Goal: Task Accomplishment & Management: Manage account settings

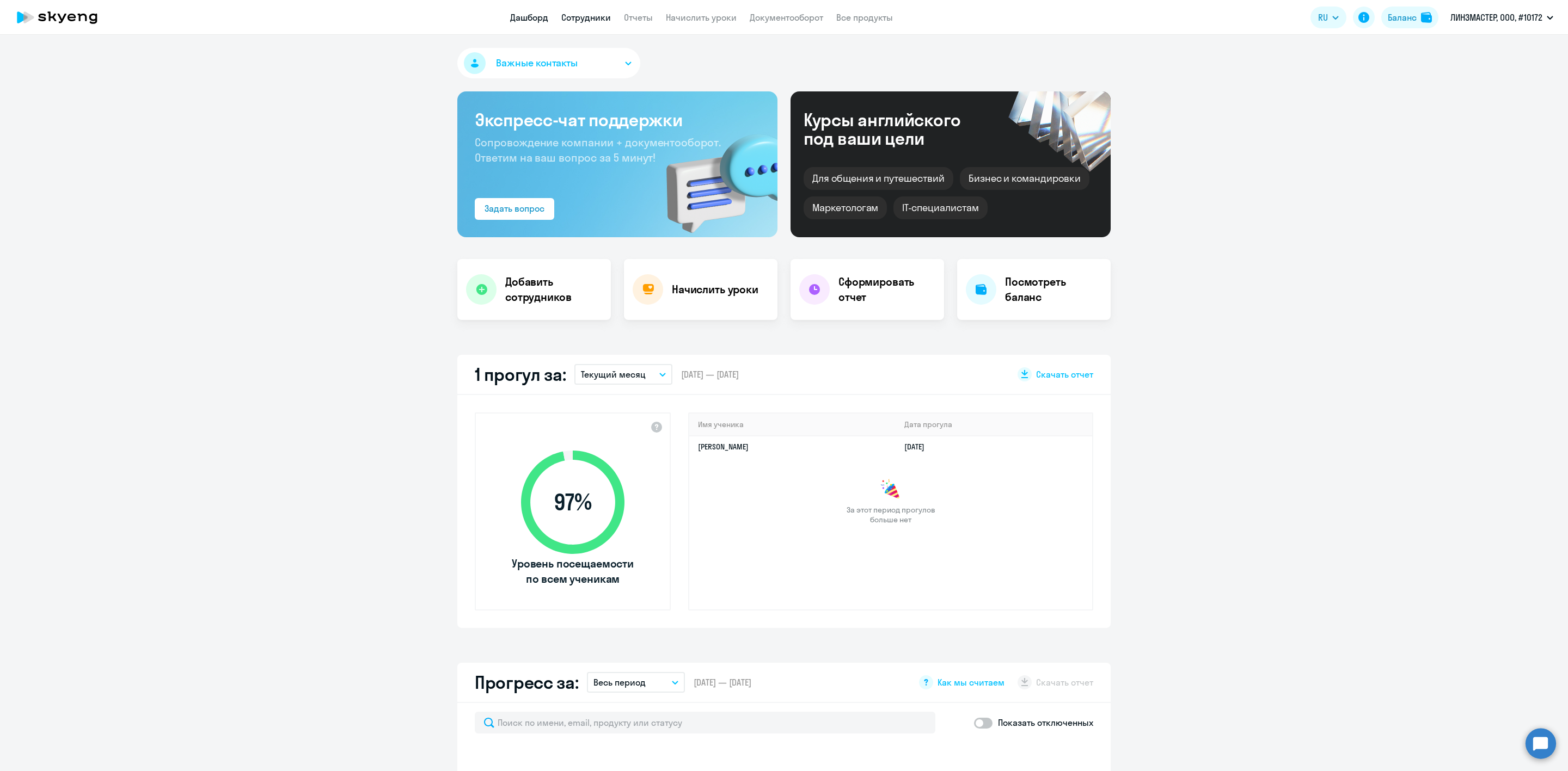
select select "30"
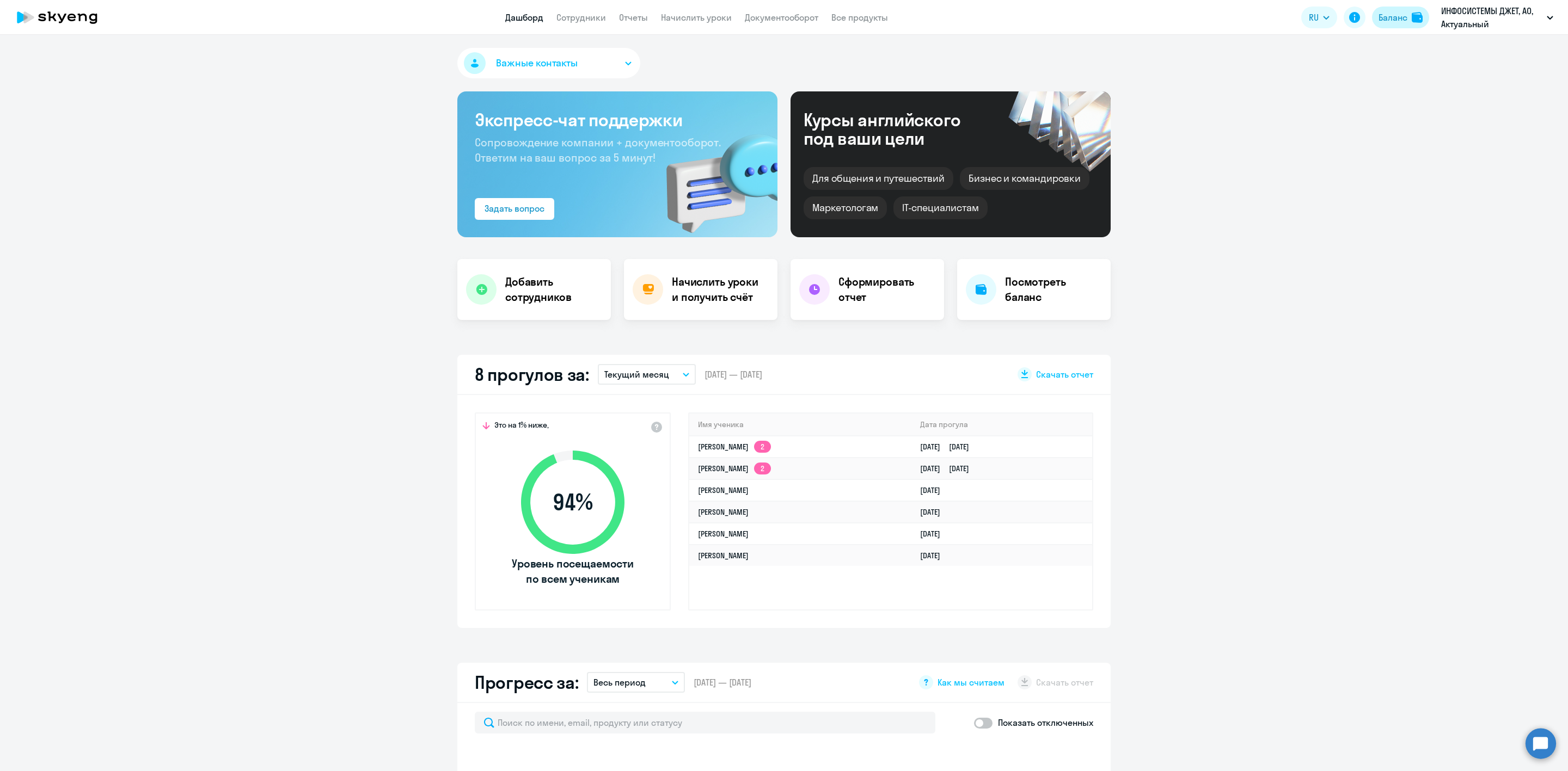
click at [1399, 17] on div "Баланс" at bounding box center [1393, 17] width 29 height 13
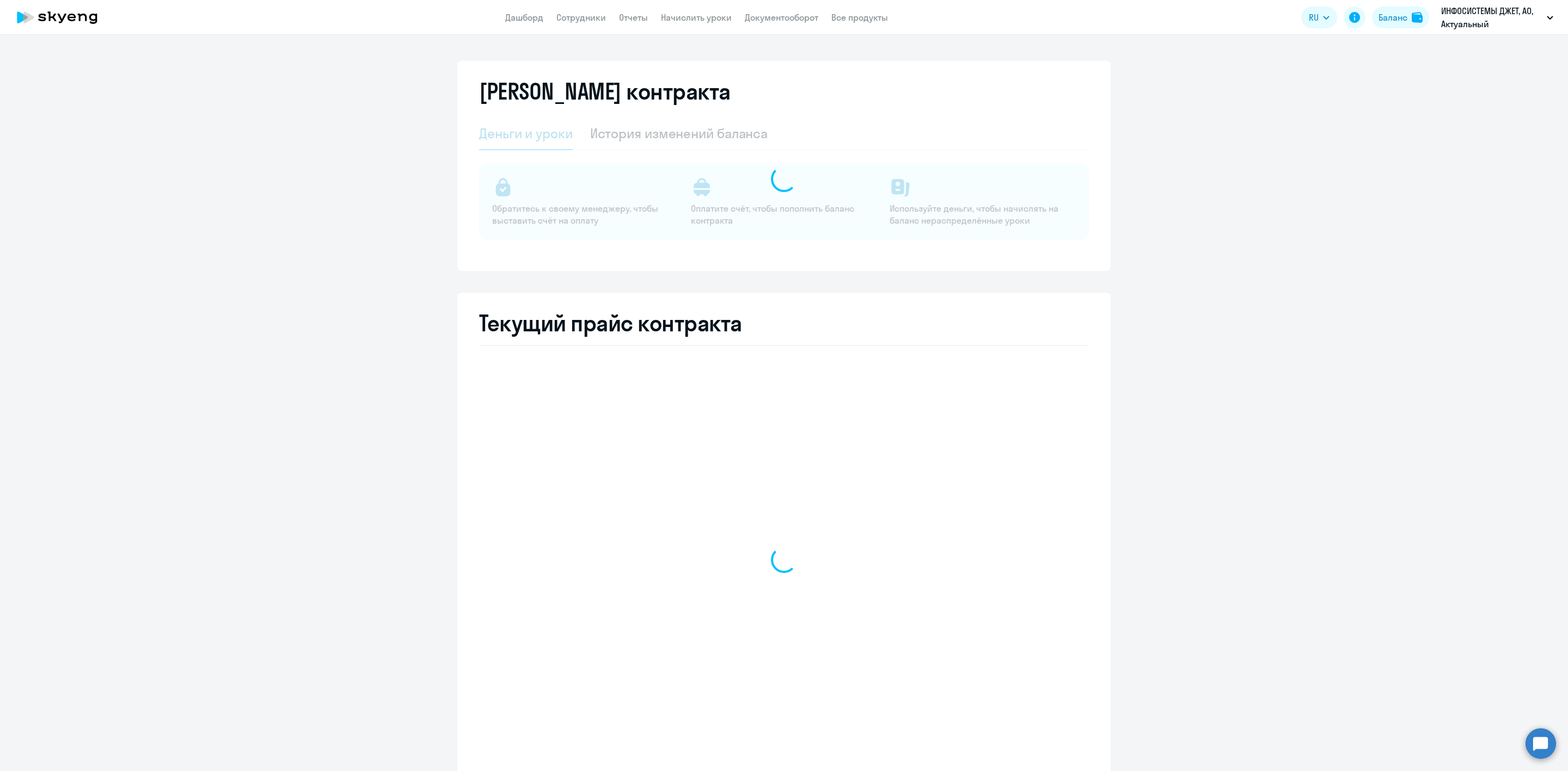
select select "english_adult_not_native_speaker"
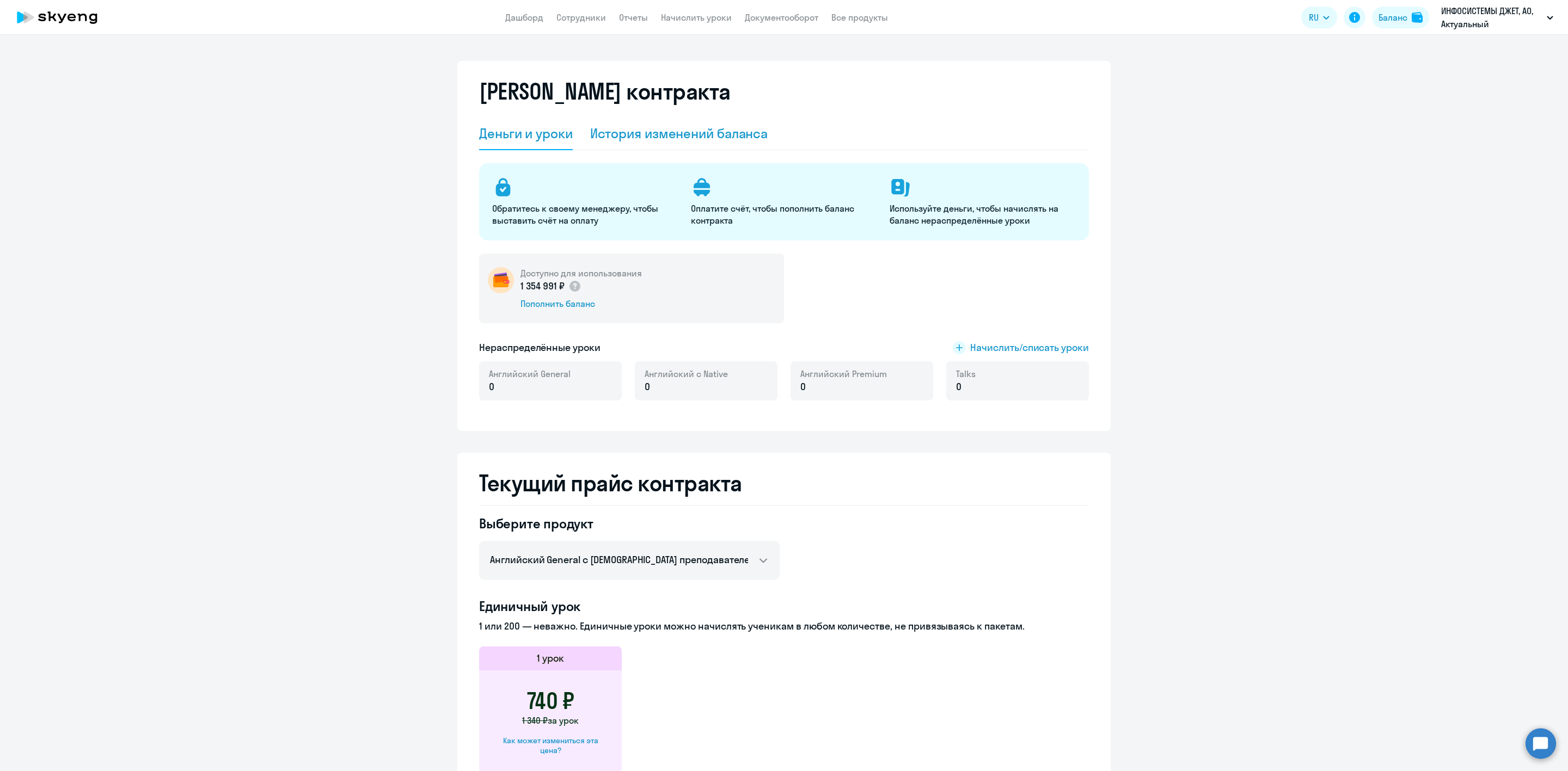
click at [681, 134] on div "История изменений баланса" at bounding box center [679, 133] width 178 height 18
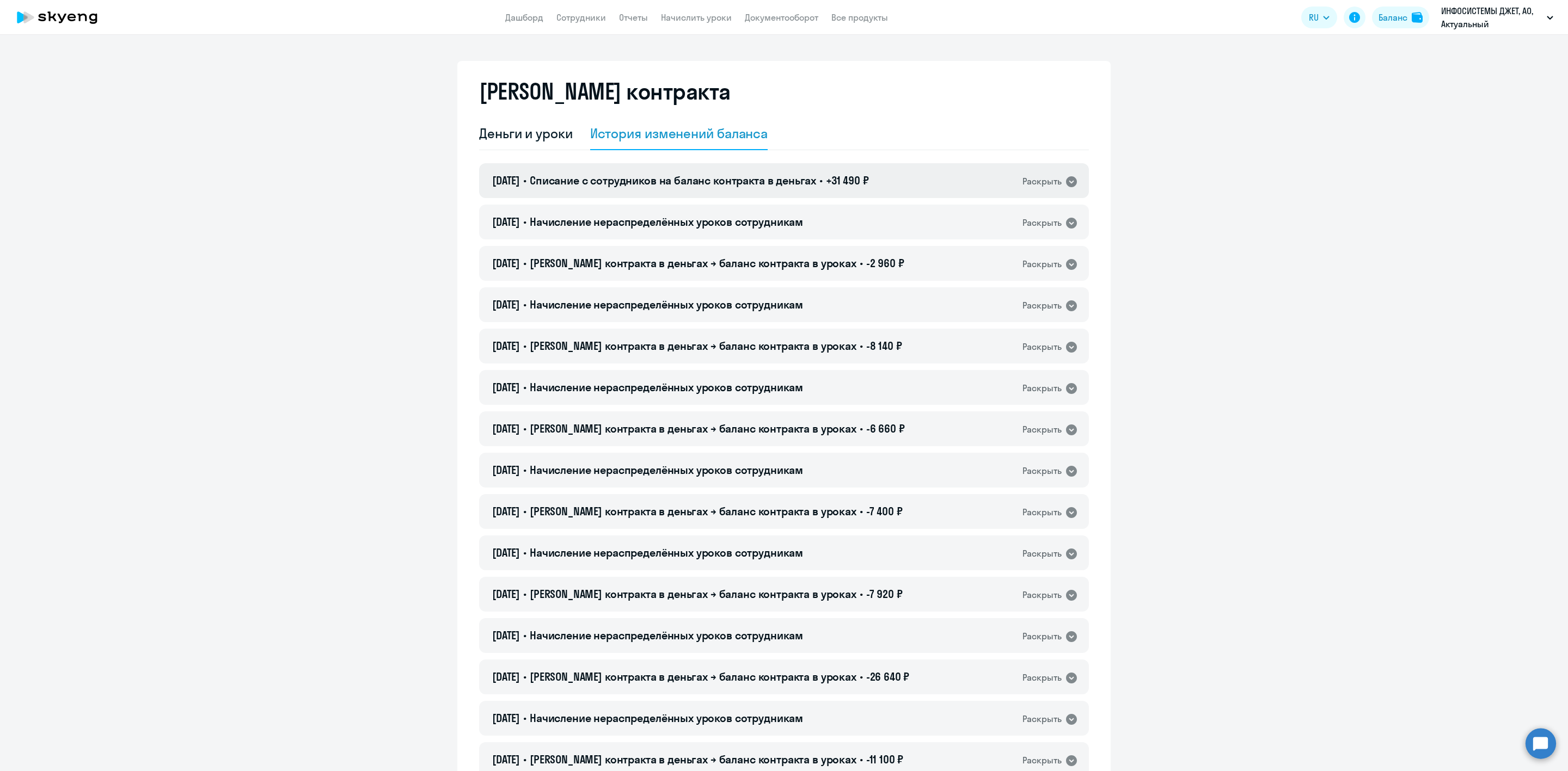
click at [706, 182] on span "Списание с сотрудников на баланс контракта в деньгах" at bounding box center [673, 180] width 286 height 13
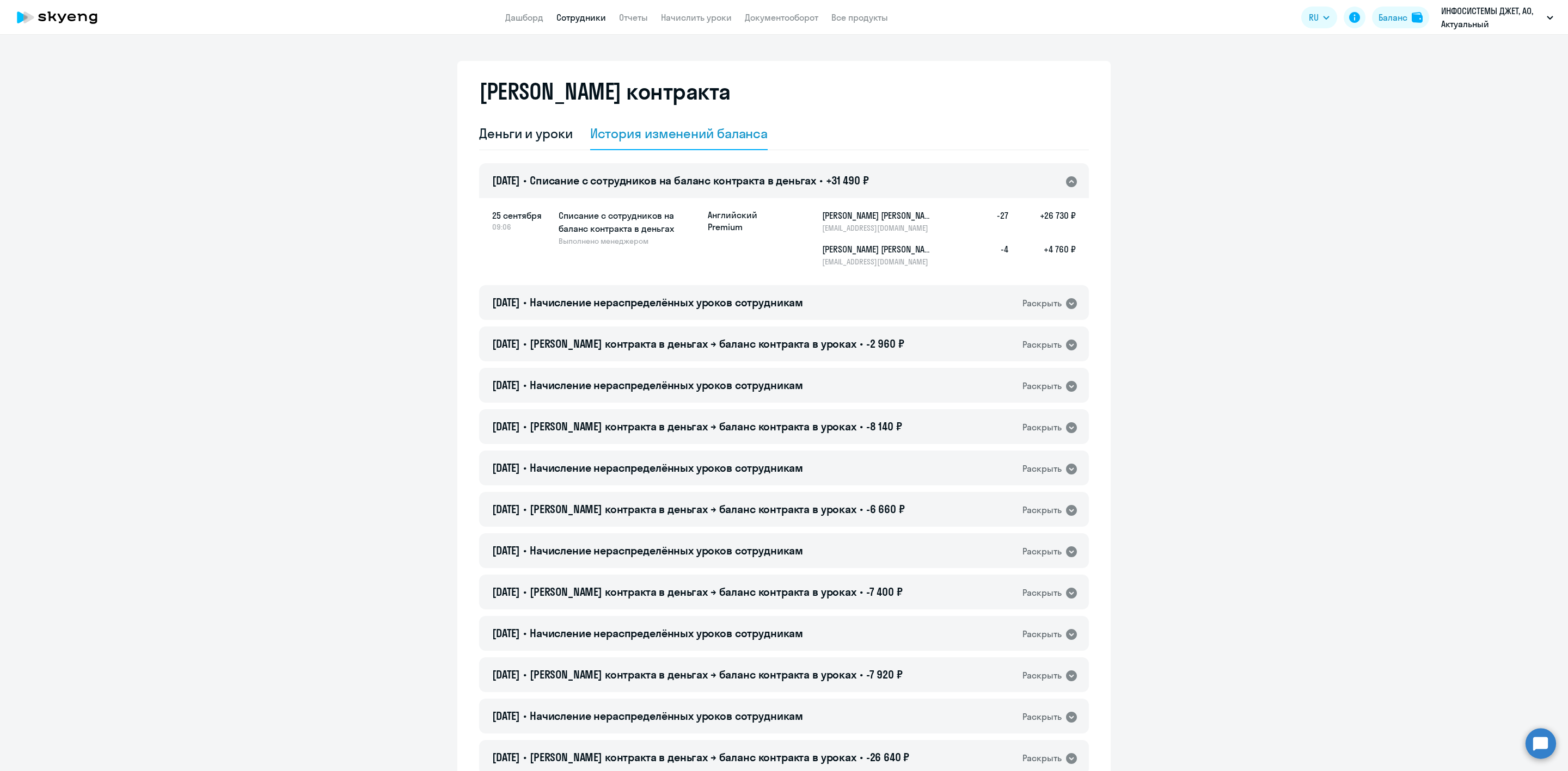
click at [583, 15] on link "Сотрудники" at bounding box center [581, 18] width 49 height 11
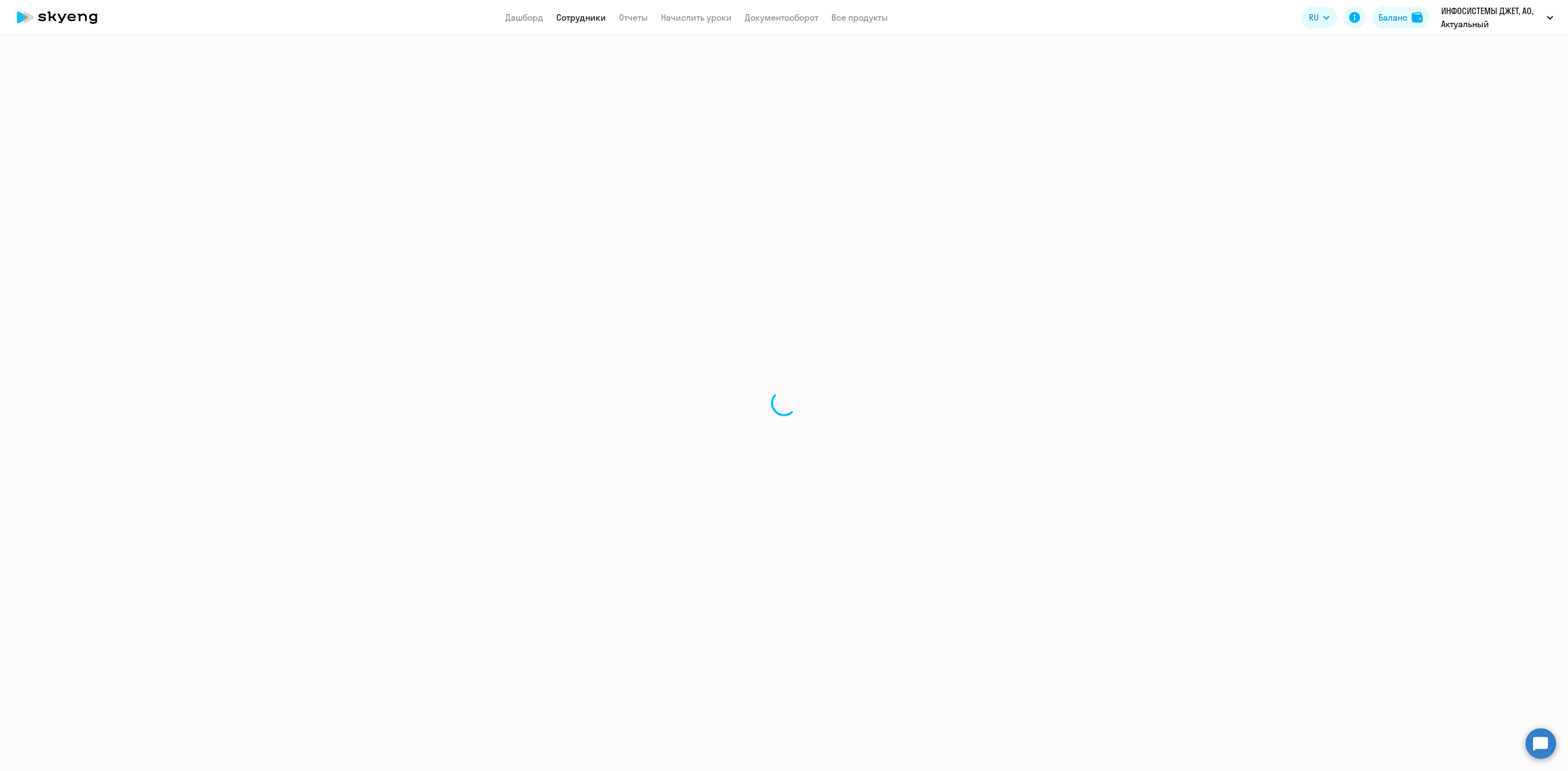
select select "30"
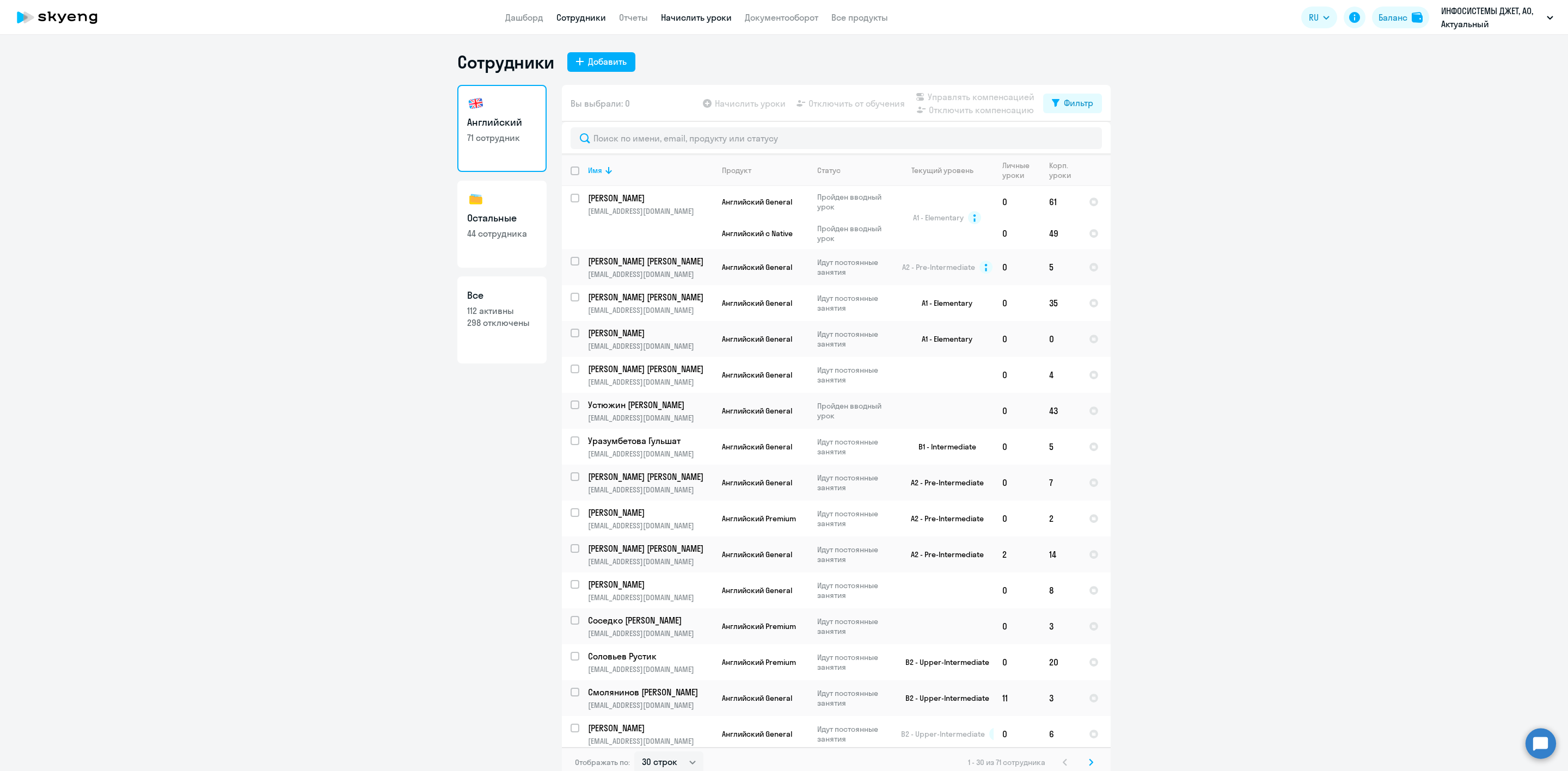
click at [706, 15] on link "Начислить уроки" at bounding box center [696, 18] width 71 height 11
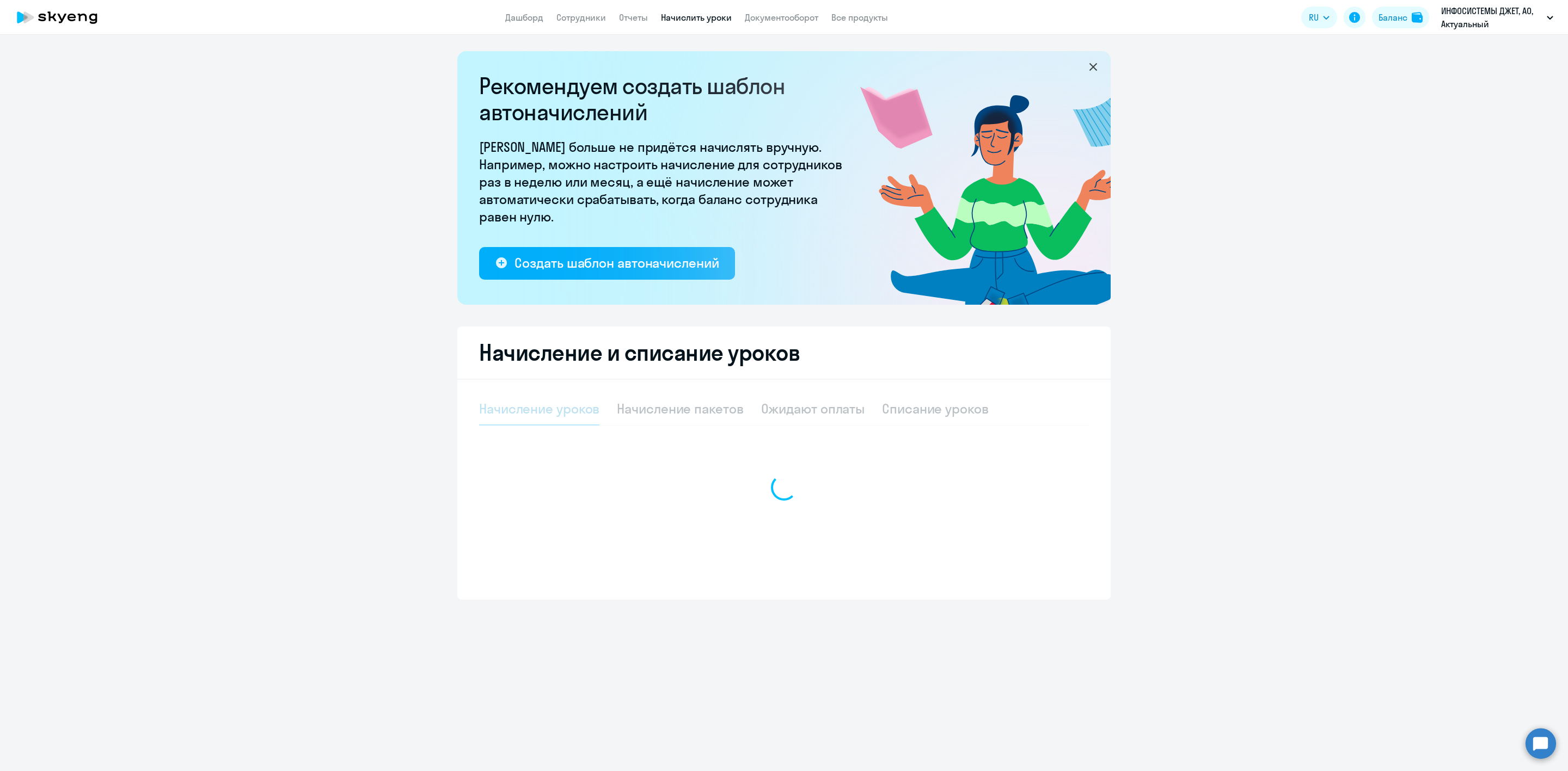
select select "10"
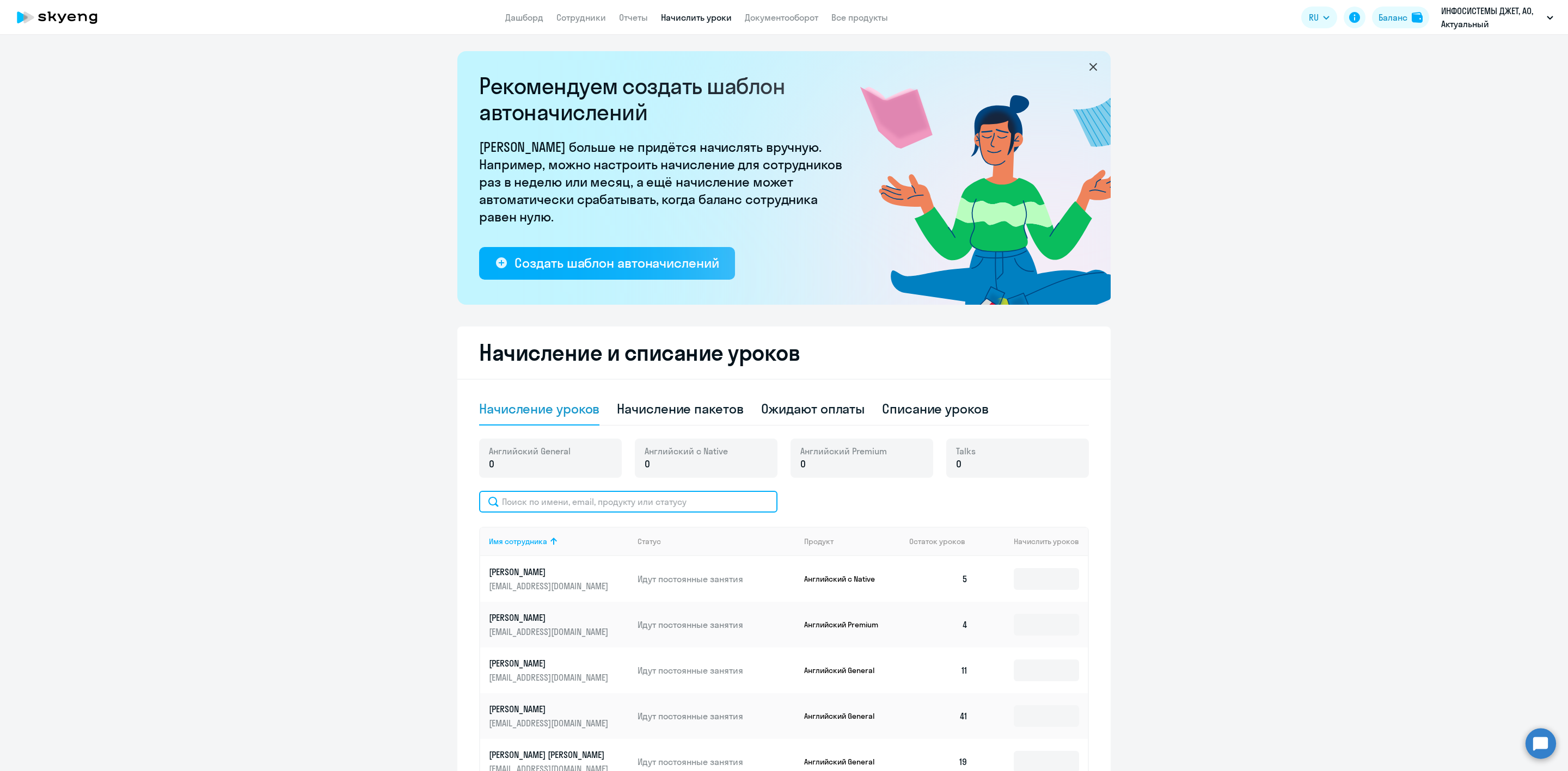
click at [533, 502] on input "text" at bounding box center [628, 502] width 298 height 22
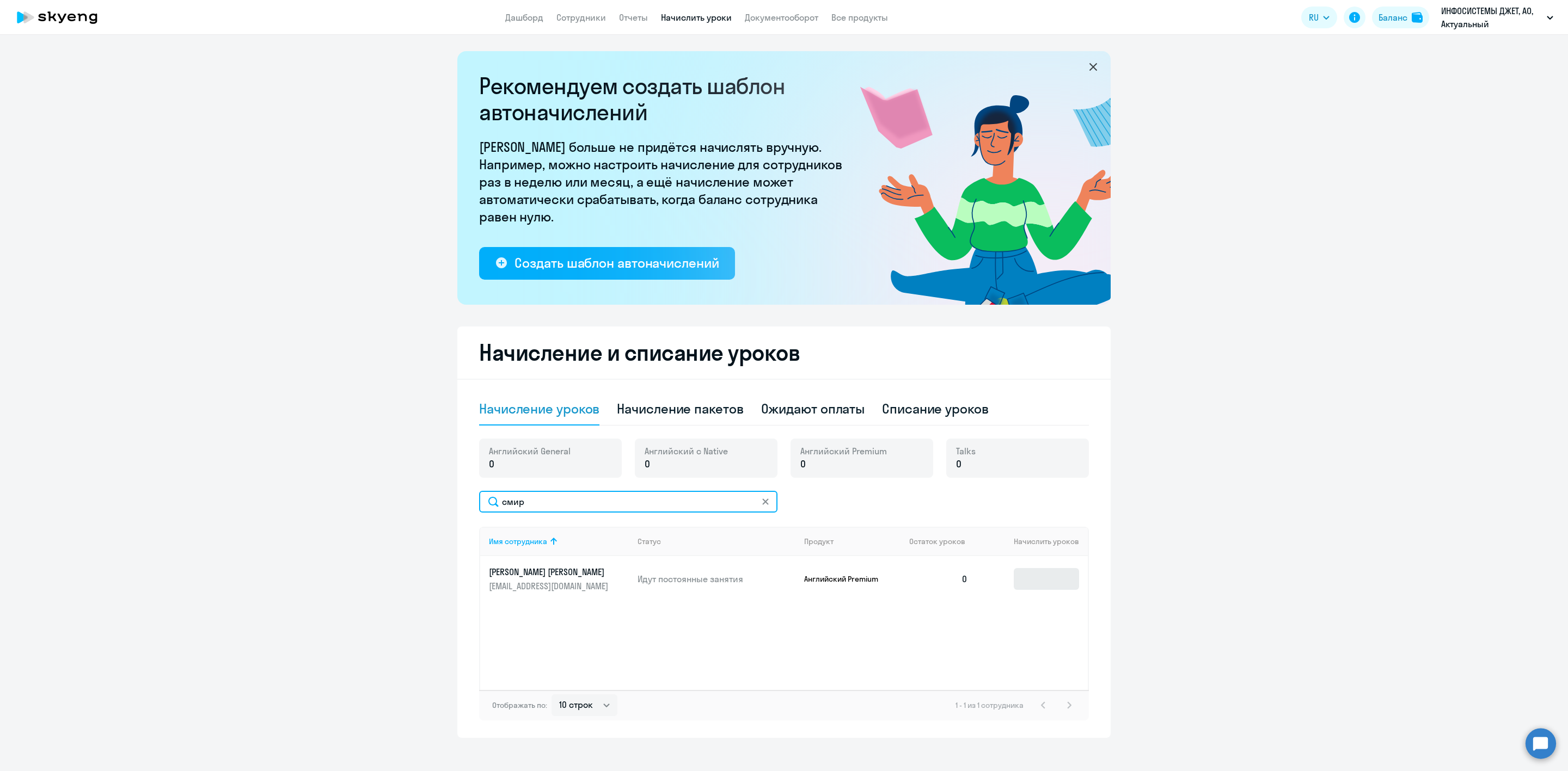
type input "смир"
click at [1026, 577] on input at bounding box center [1046, 579] width 65 height 22
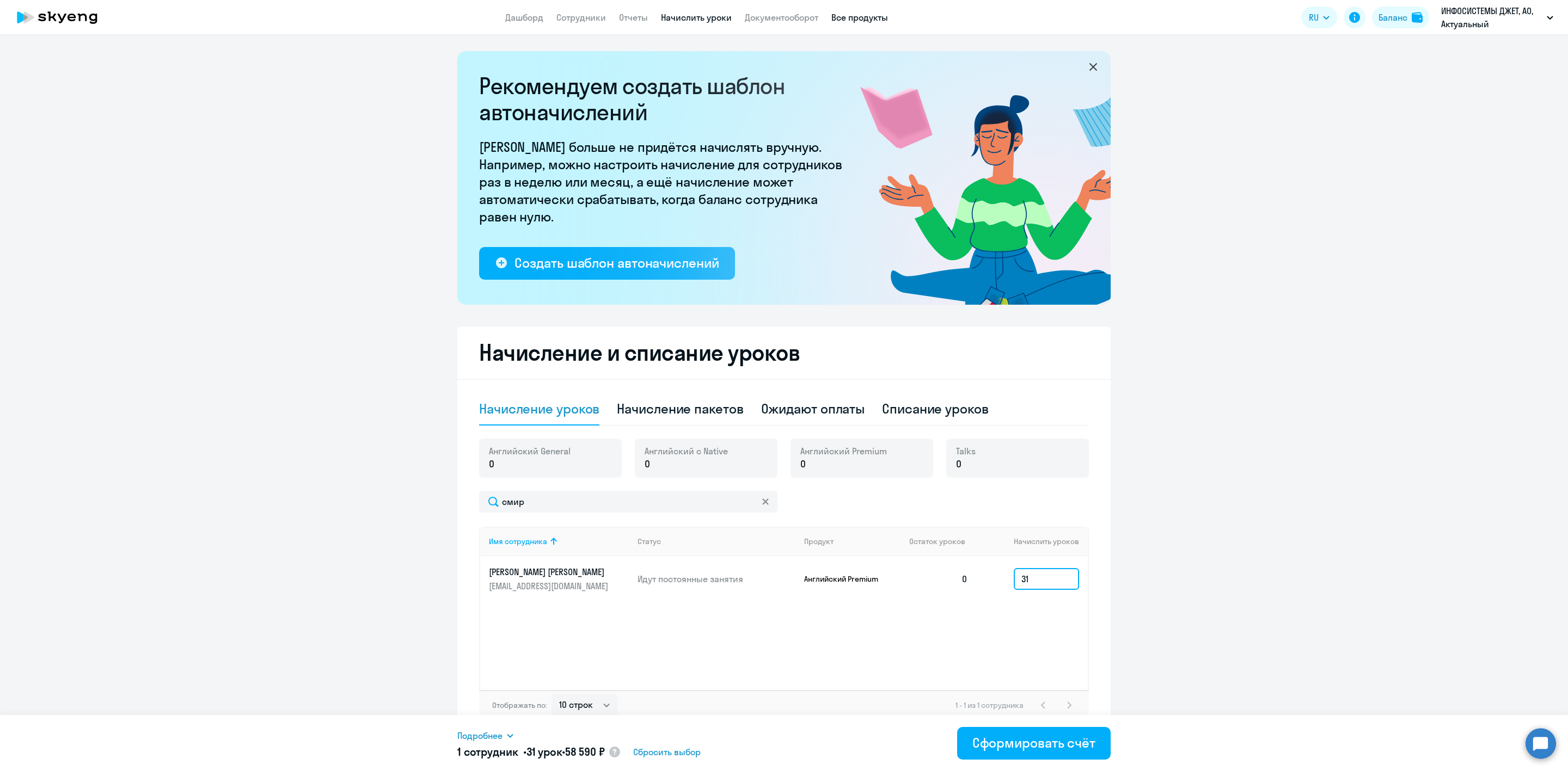
type input "31"
click at [853, 16] on link "Все продукты" at bounding box center [859, 18] width 57 height 11
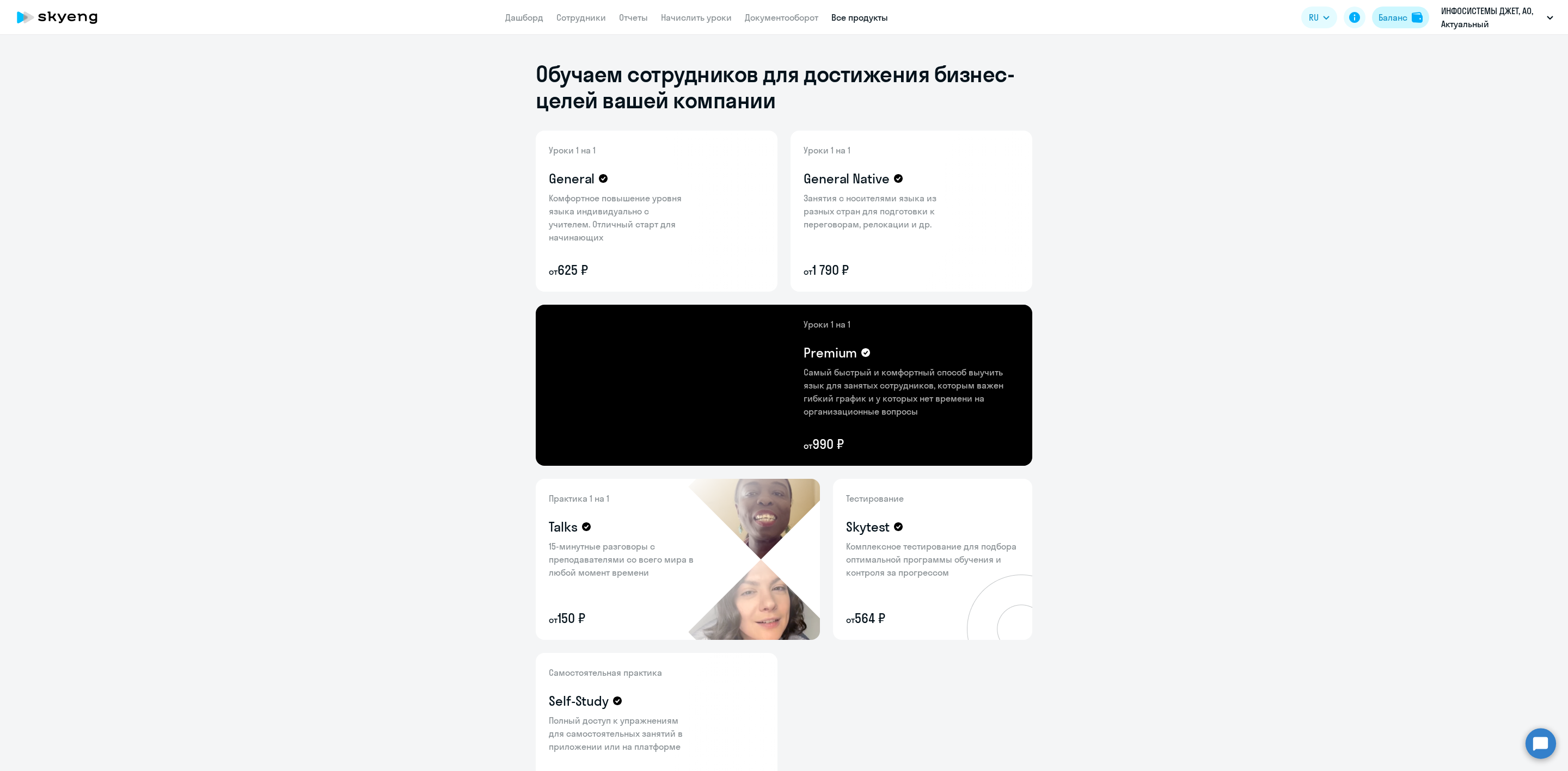
click at [1396, 15] on div "Баланс" at bounding box center [1393, 17] width 29 height 13
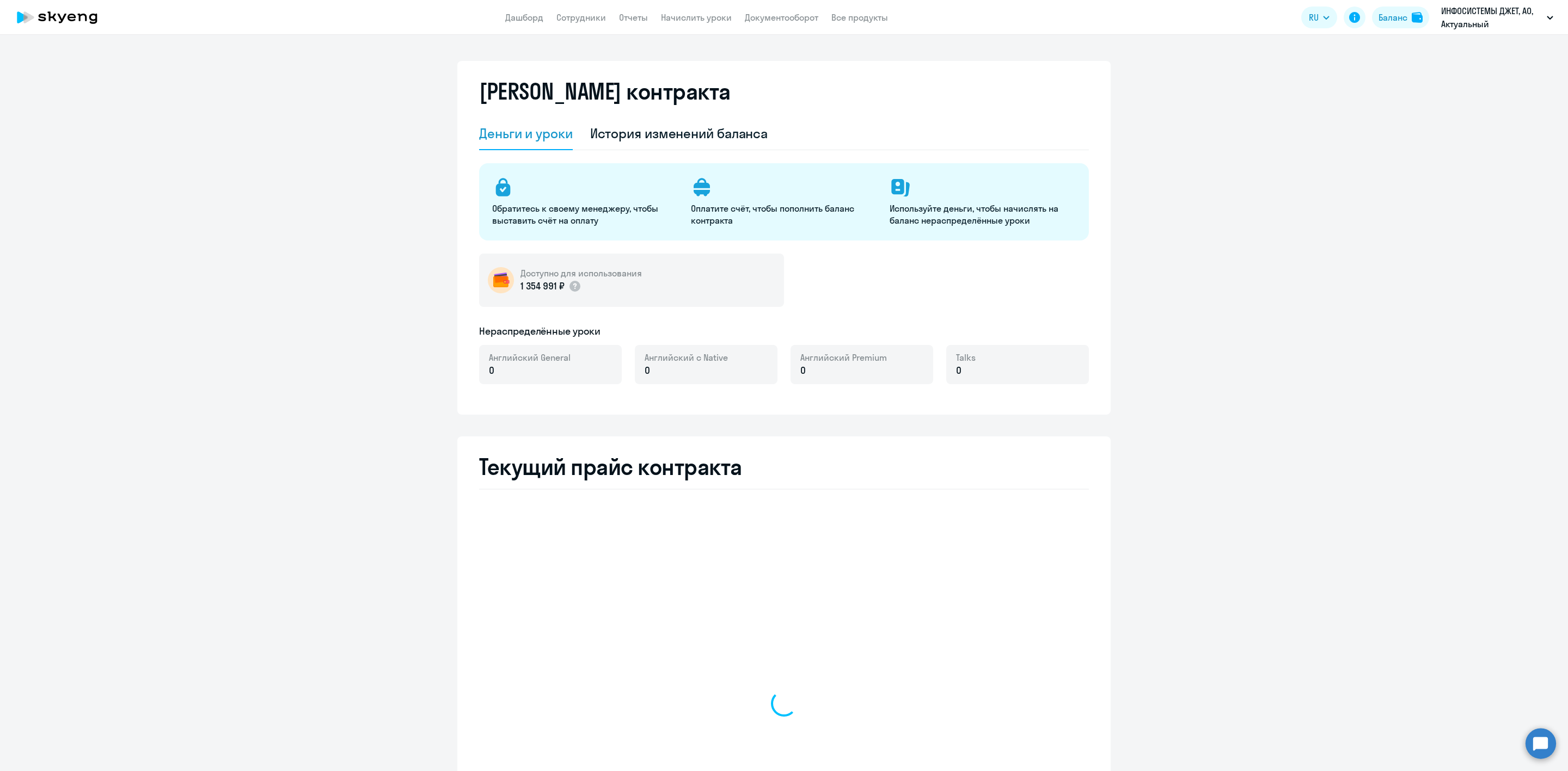
select select "english_adult_not_native_speaker"
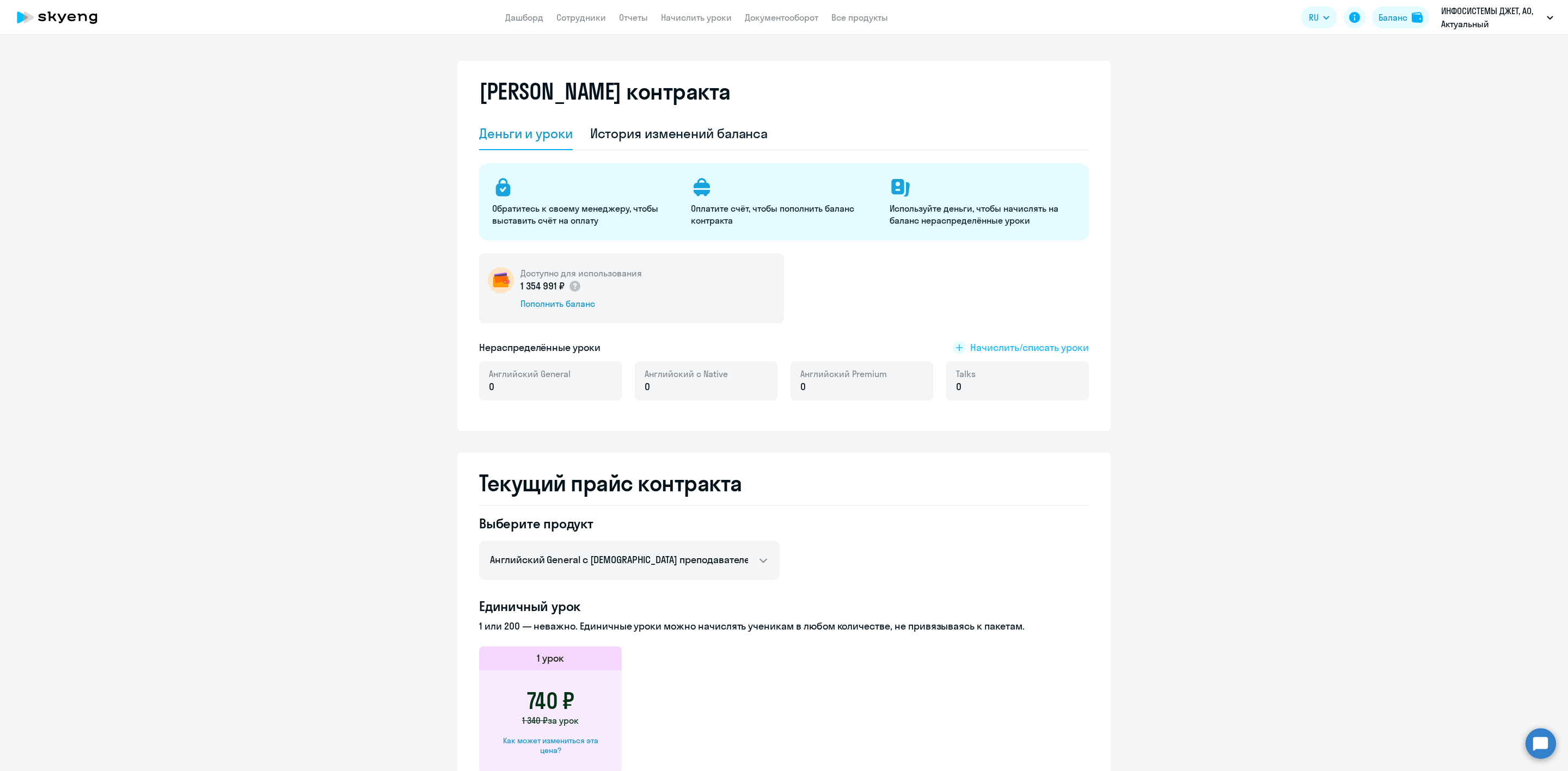
click at [1013, 352] on span "Начислить/списать уроки" at bounding box center [1029, 347] width 119 height 14
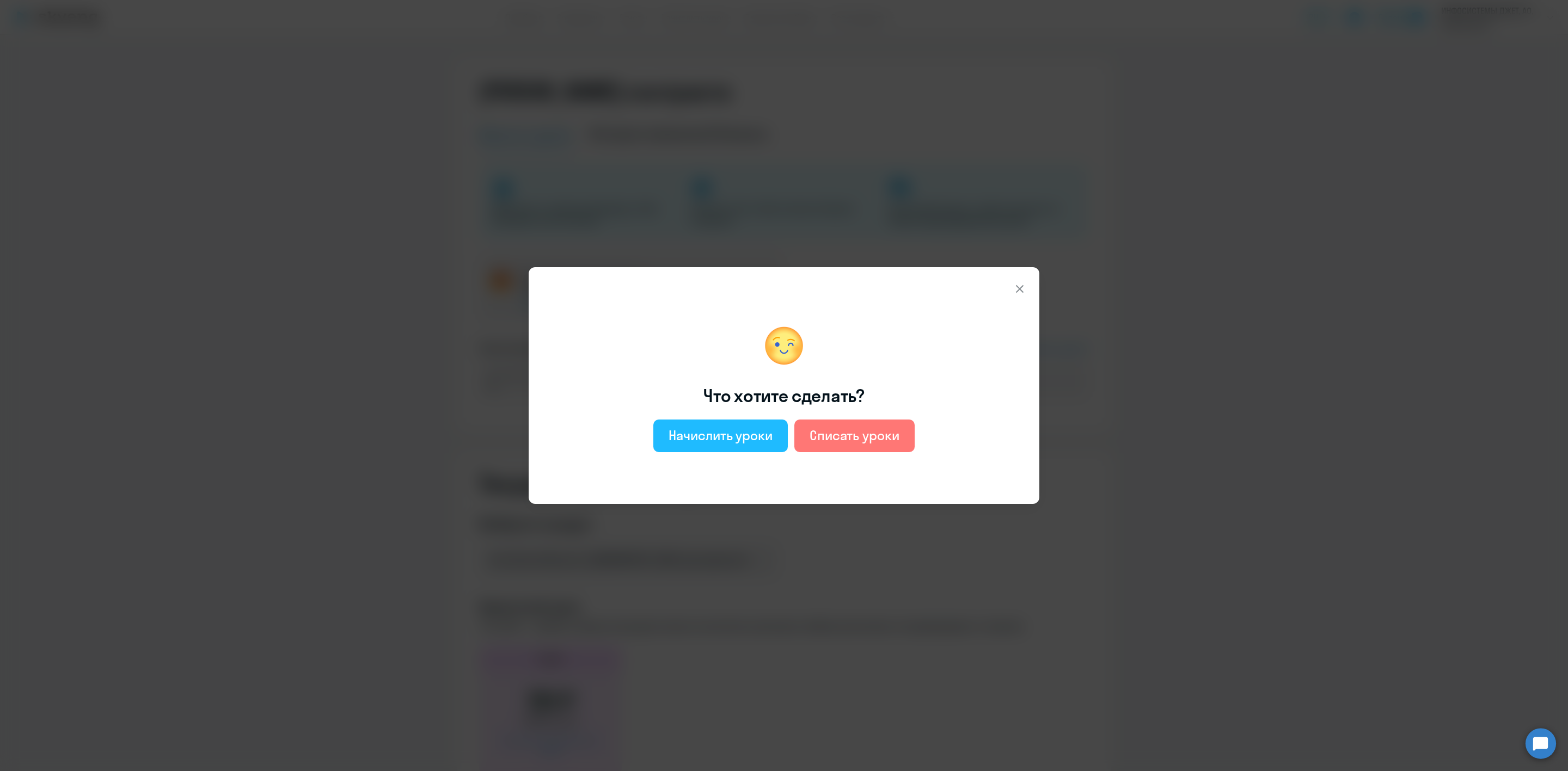
click at [734, 434] on div "Начислить уроки" at bounding box center [720, 435] width 104 height 18
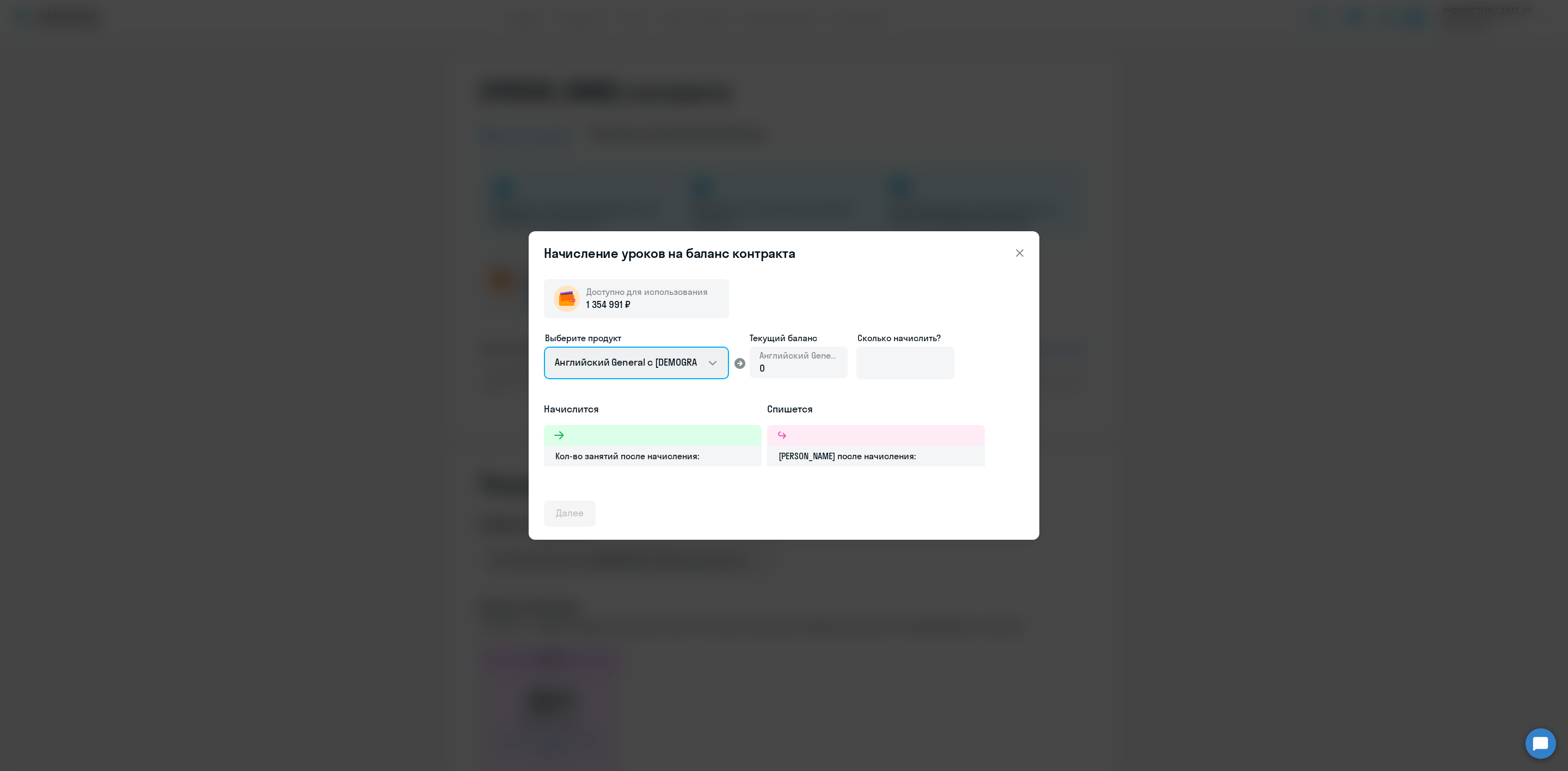
click at [686, 361] on select "Английский General с [DEMOGRAPHIC_DATA] преподавателем Английский General с [DE…" at bounding box center [637, 363] width 185 height 33
select select "english_adult_not_native_speaker_premium"
click at [544, 347] on select "Английский General с [DEMOGRAPHIC_DATA] преподавателем Английский General с [DE…" at bounding box center [637, 363] width 185 height 33
click at [891, 368] on input at bounding box center [905, 363] width 98 height 33
type input "31"
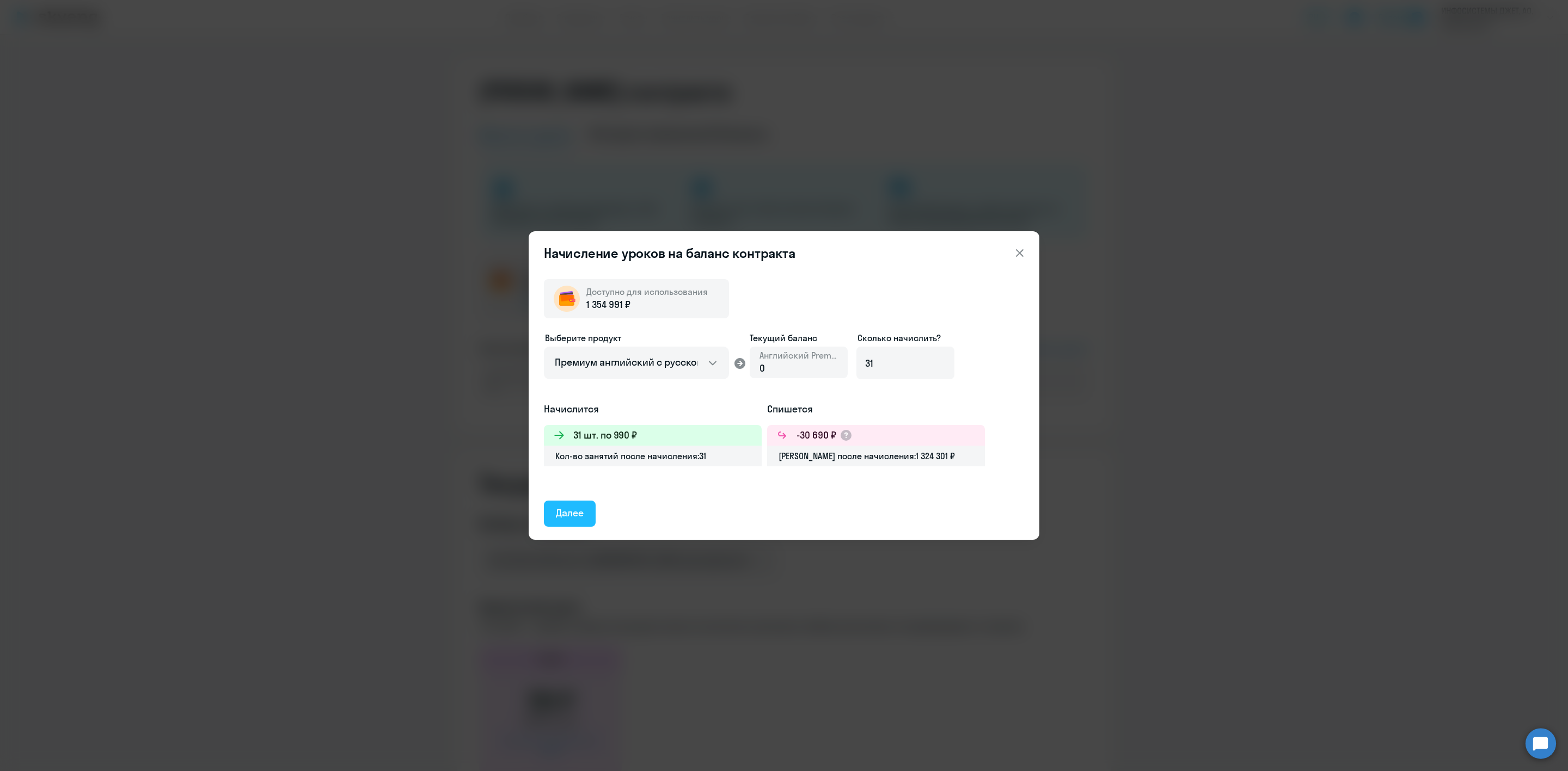
click at [575, 508] on div "Далее" at bounding box center [570, 513] width 28 height 14
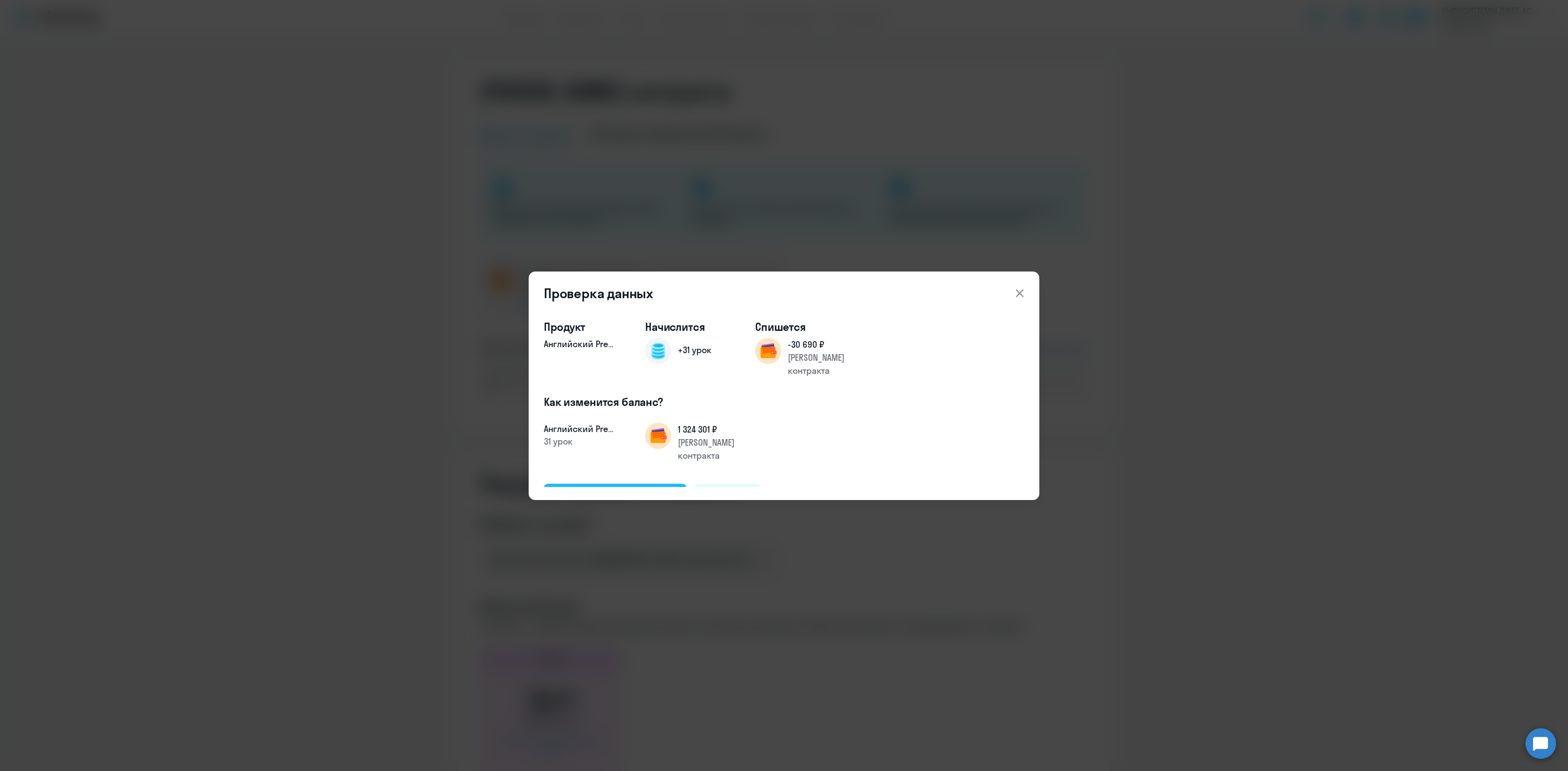
click at [601, 489] on div "Подтвердить и начислить" at bounding box center [615, 496] width 119 height 14
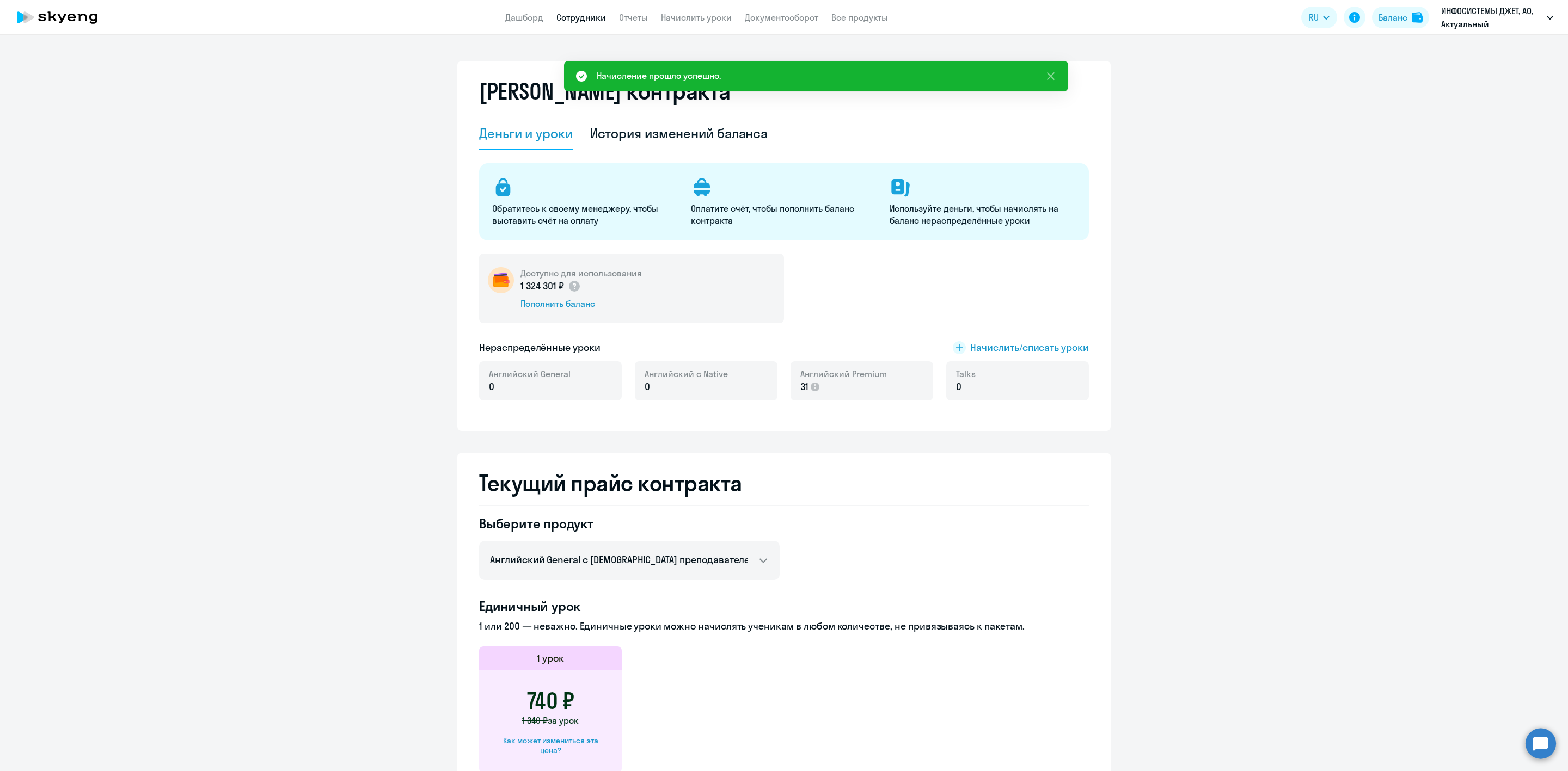
click at [603, 15] on link "Сотрудники" at bounding box center [581, 18] width 49 height 11
select select "30"
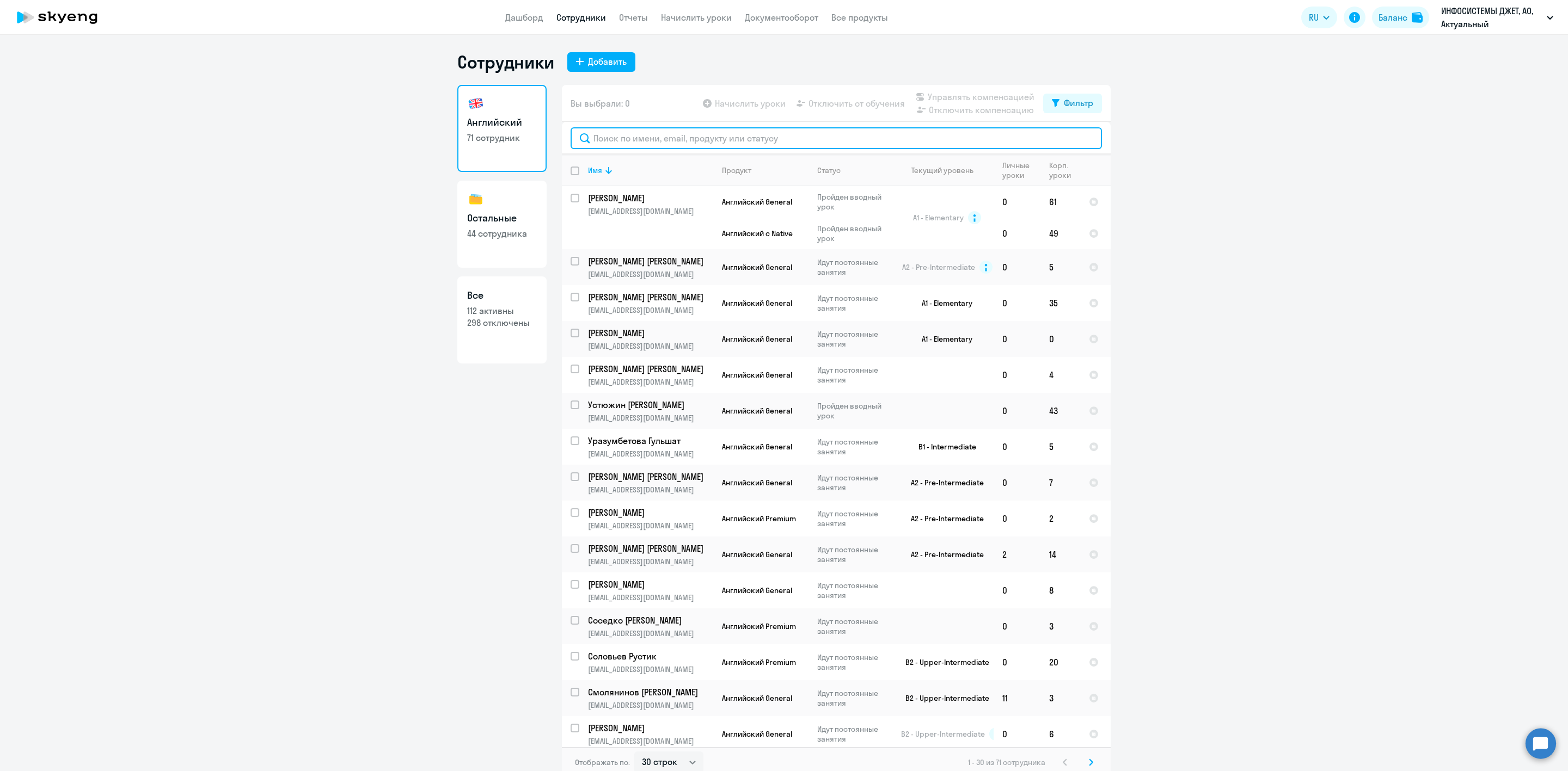
click at [642, 127] on input "text" at bounding box center [836, 138] width 531 height 22
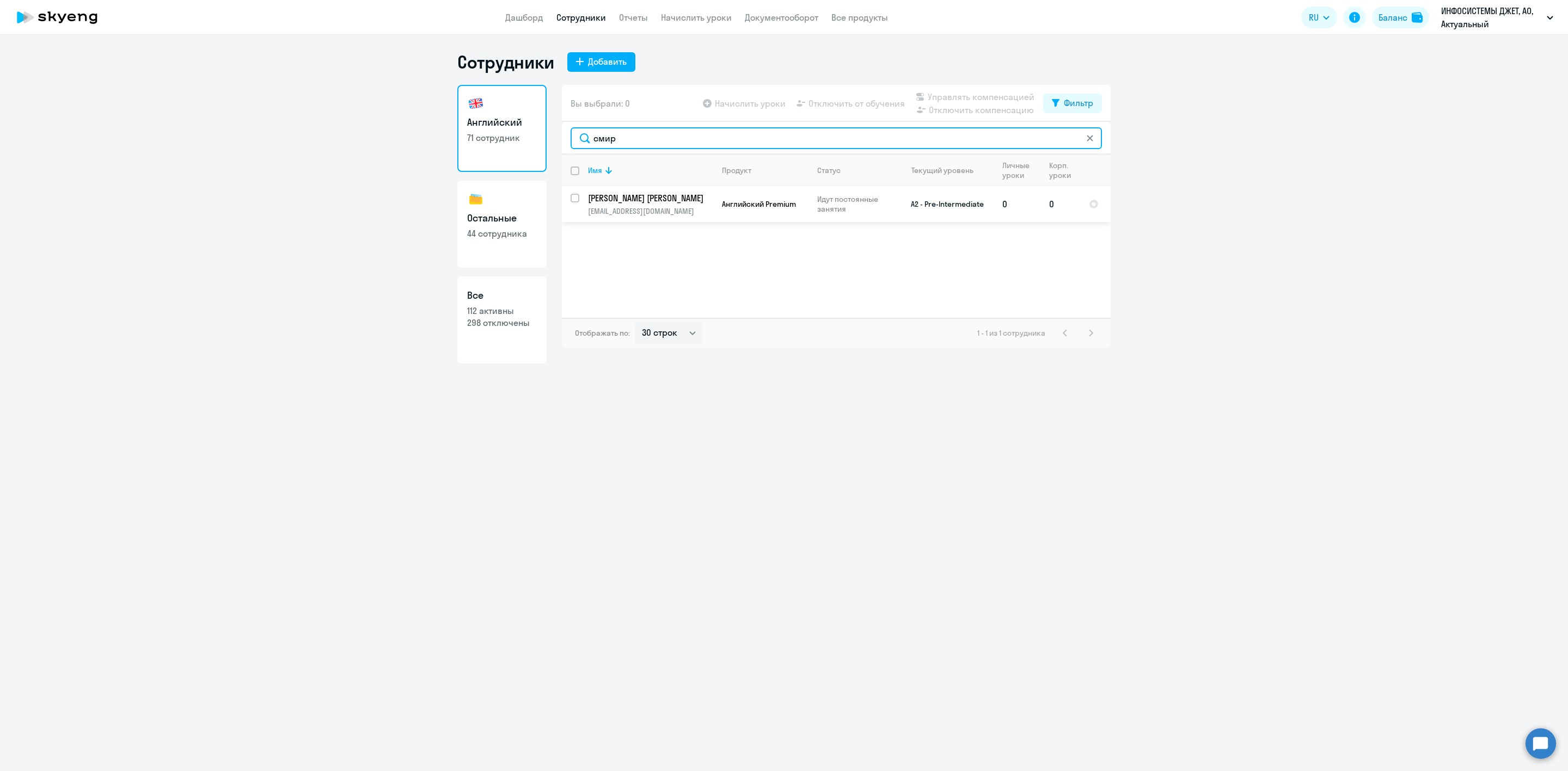
type input "смир"
click at [637, 204] on td "[PERSON_NAME] [PERSON_NAME] [EMAIL_ADDRESS][DOMAIN_NAME]" at bounding box center [646, 204] width 134 height 36
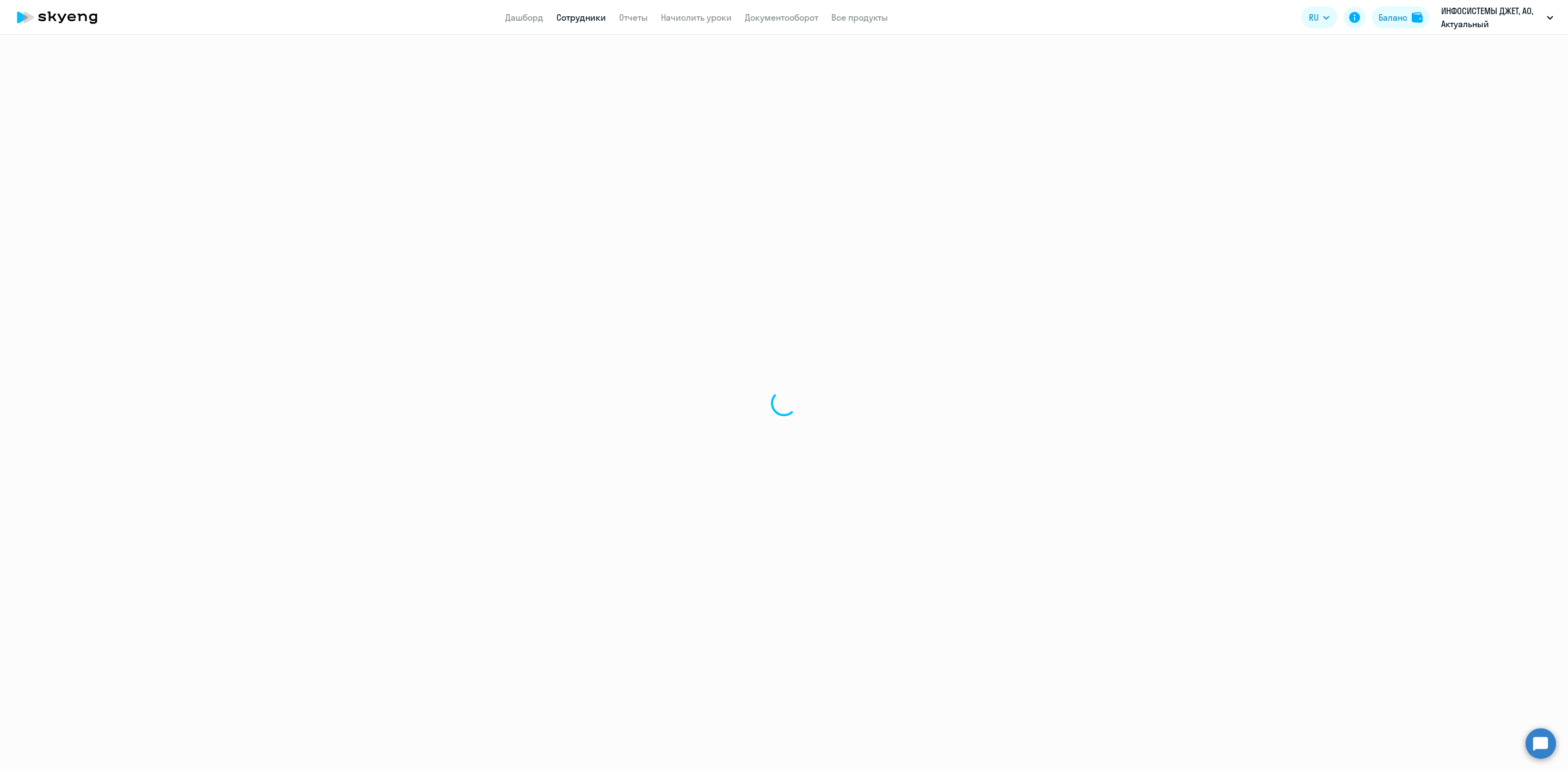
select select "english"
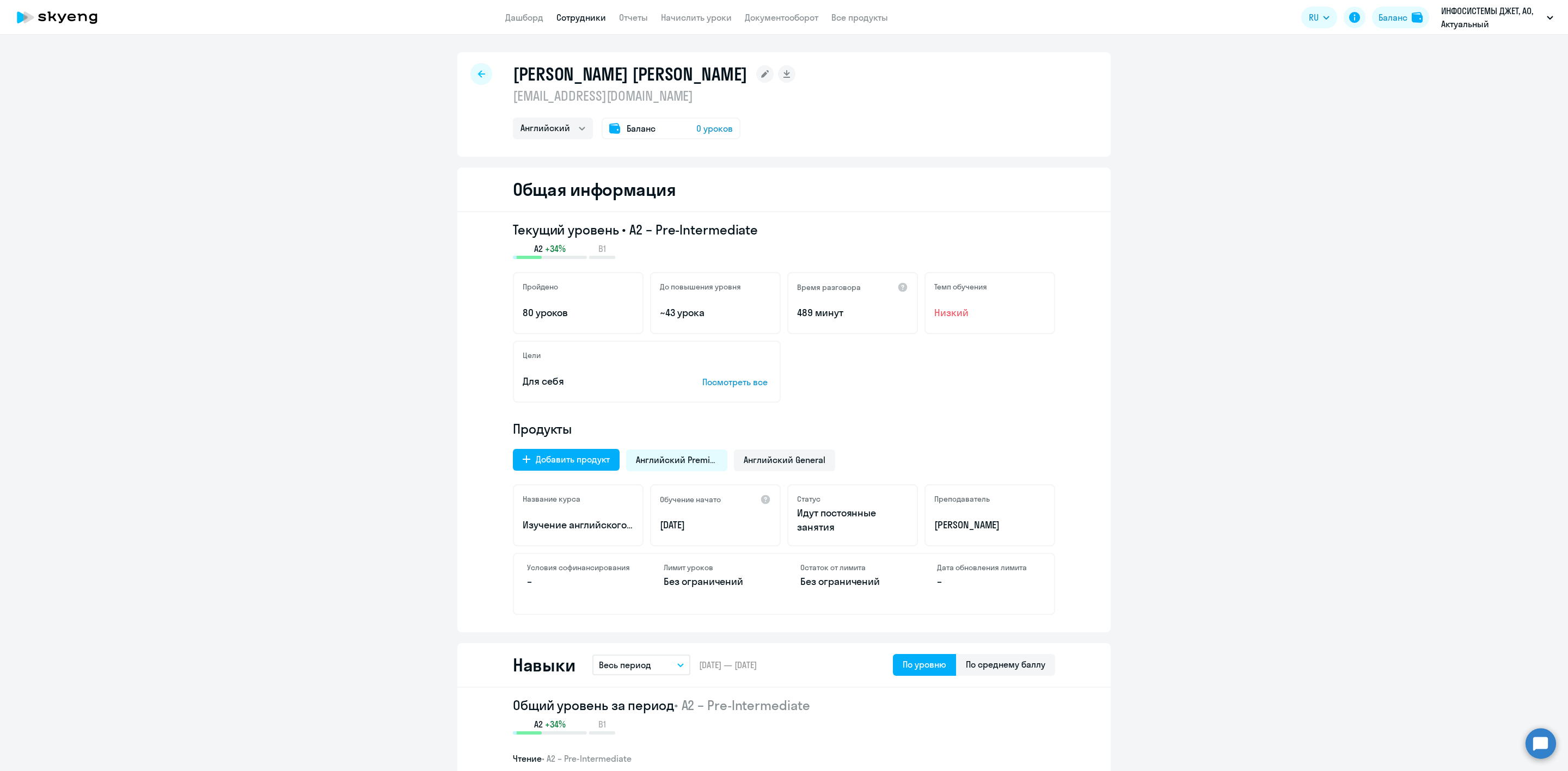
click at [657, 126] on div "Баланс 0 уроков" at bounding box center [671, 128] width 139 height 22
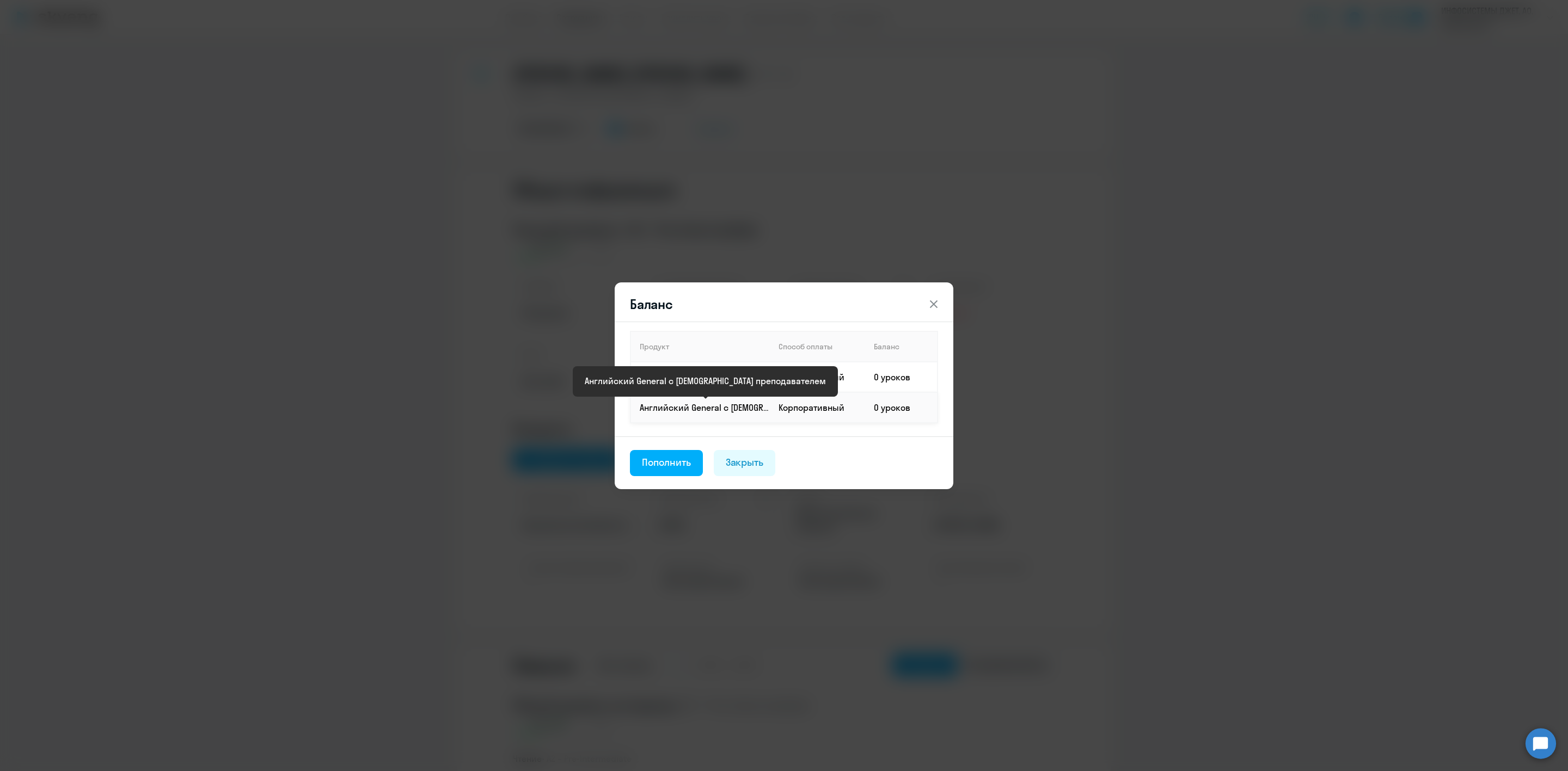
click at [679, 402] on p "Английский General с [DEMOGRAPHIC_DATA] преподавателем" at bounding box center [704, 408] width 130 height 12
click at [665, 459] on div "Пополнить" at bounding box center [667, 462] width 49 height 14
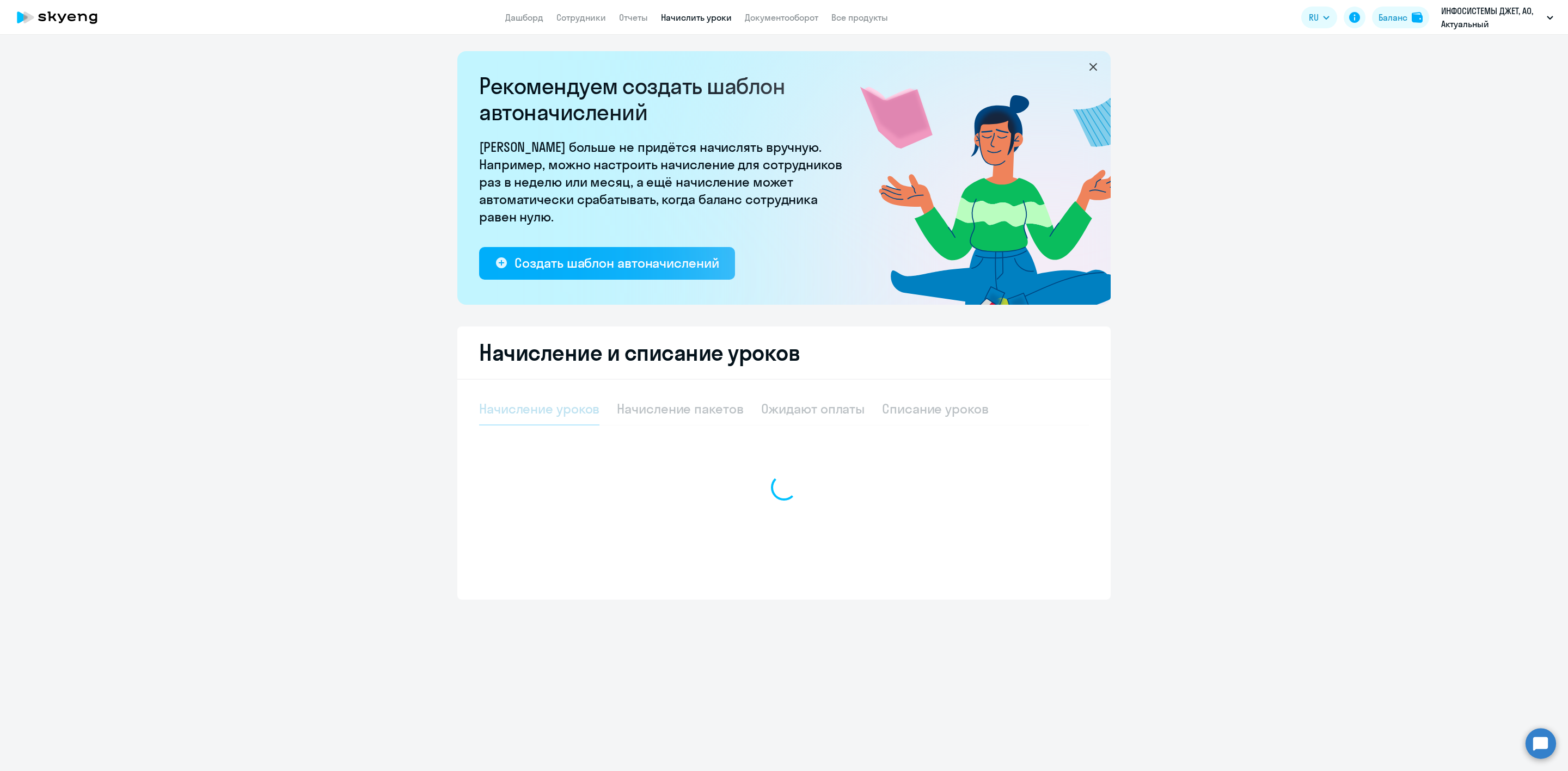
select select "10"
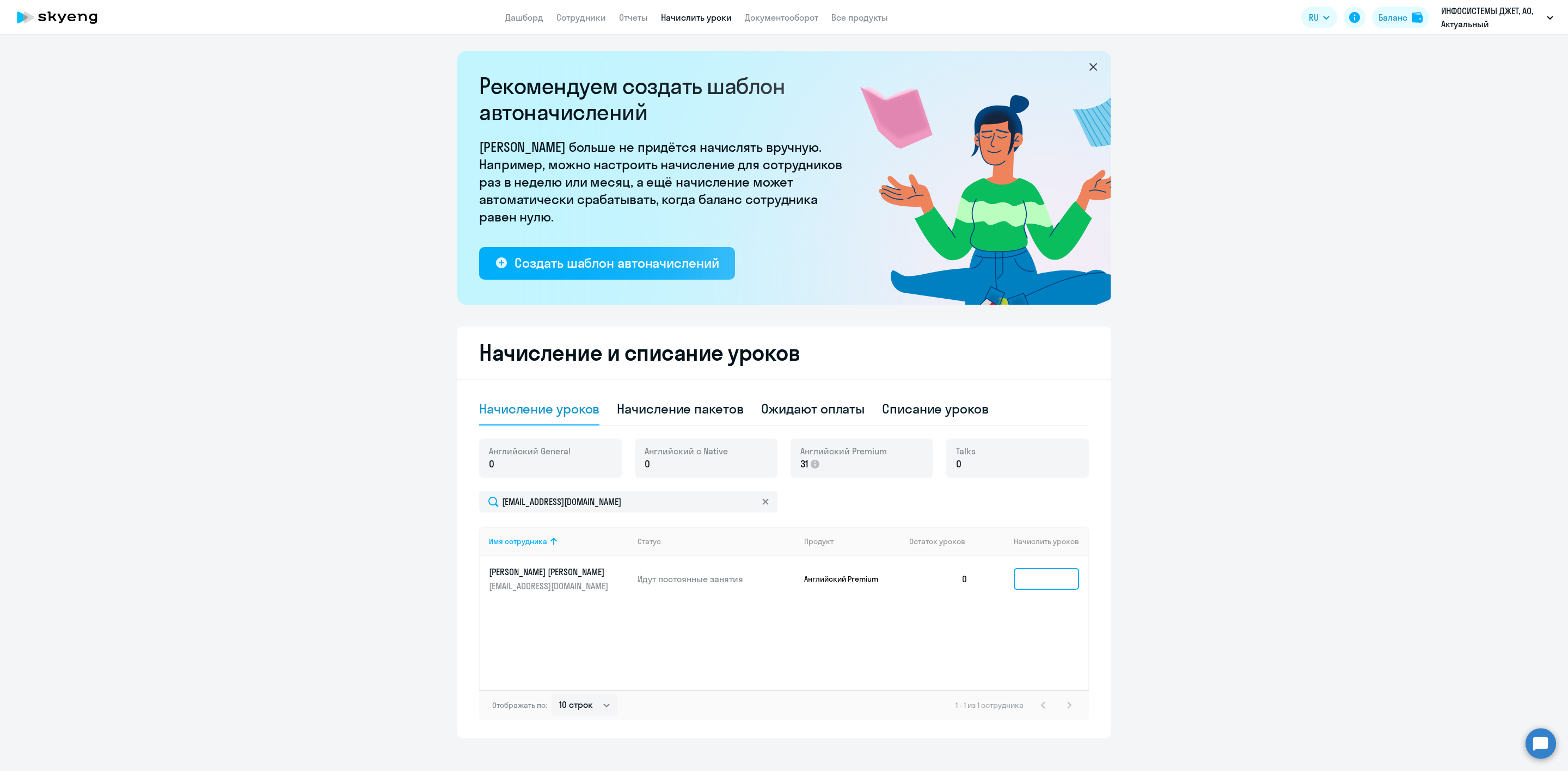
click at [1033, 580] on input at bounding box center [1046, 579] width 65 height 22
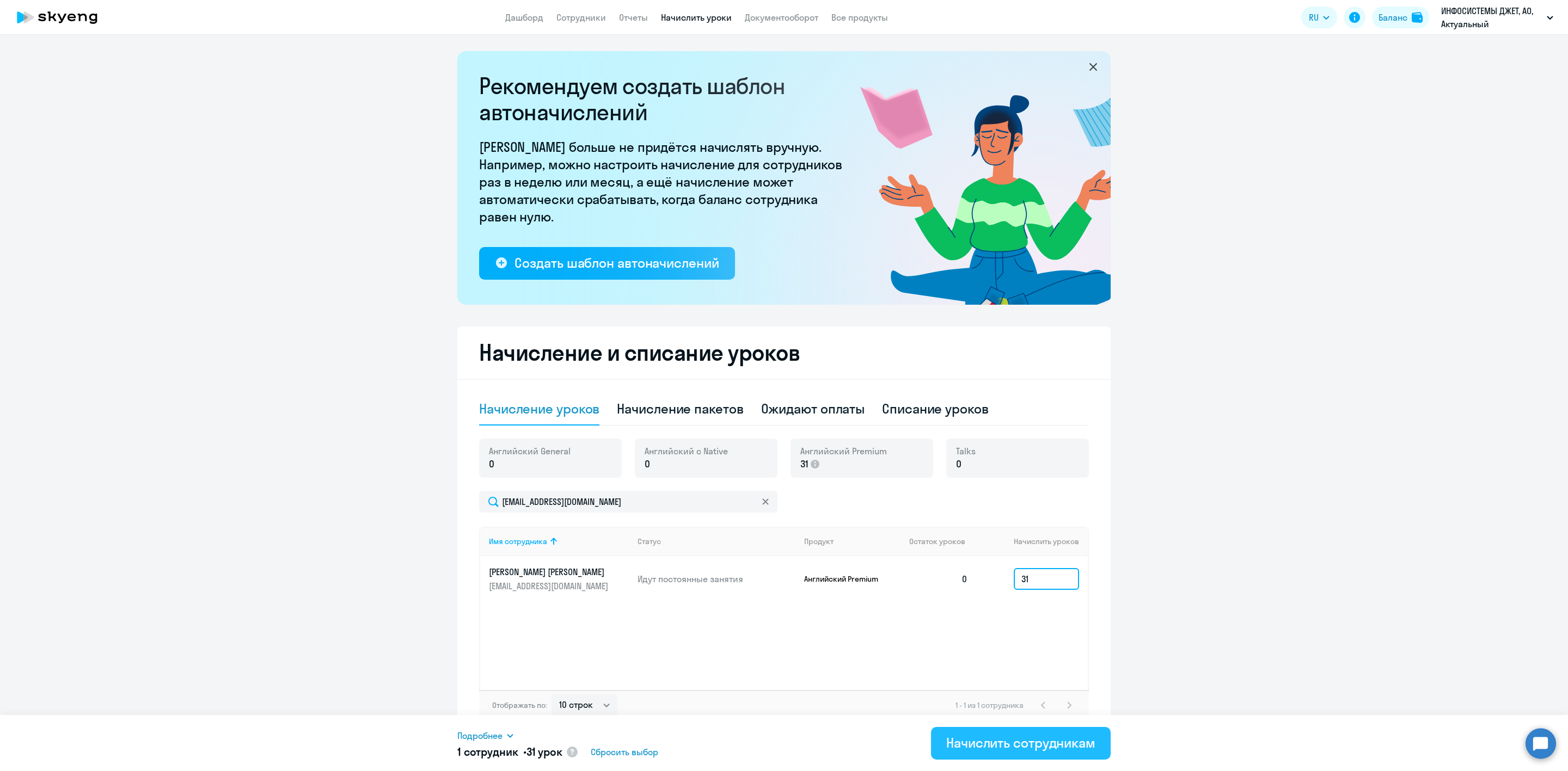
type input "31"
click at [1013, 742] on div "Начислить сотрудникам" at bounding box center [1021, 743] width 149 height 18
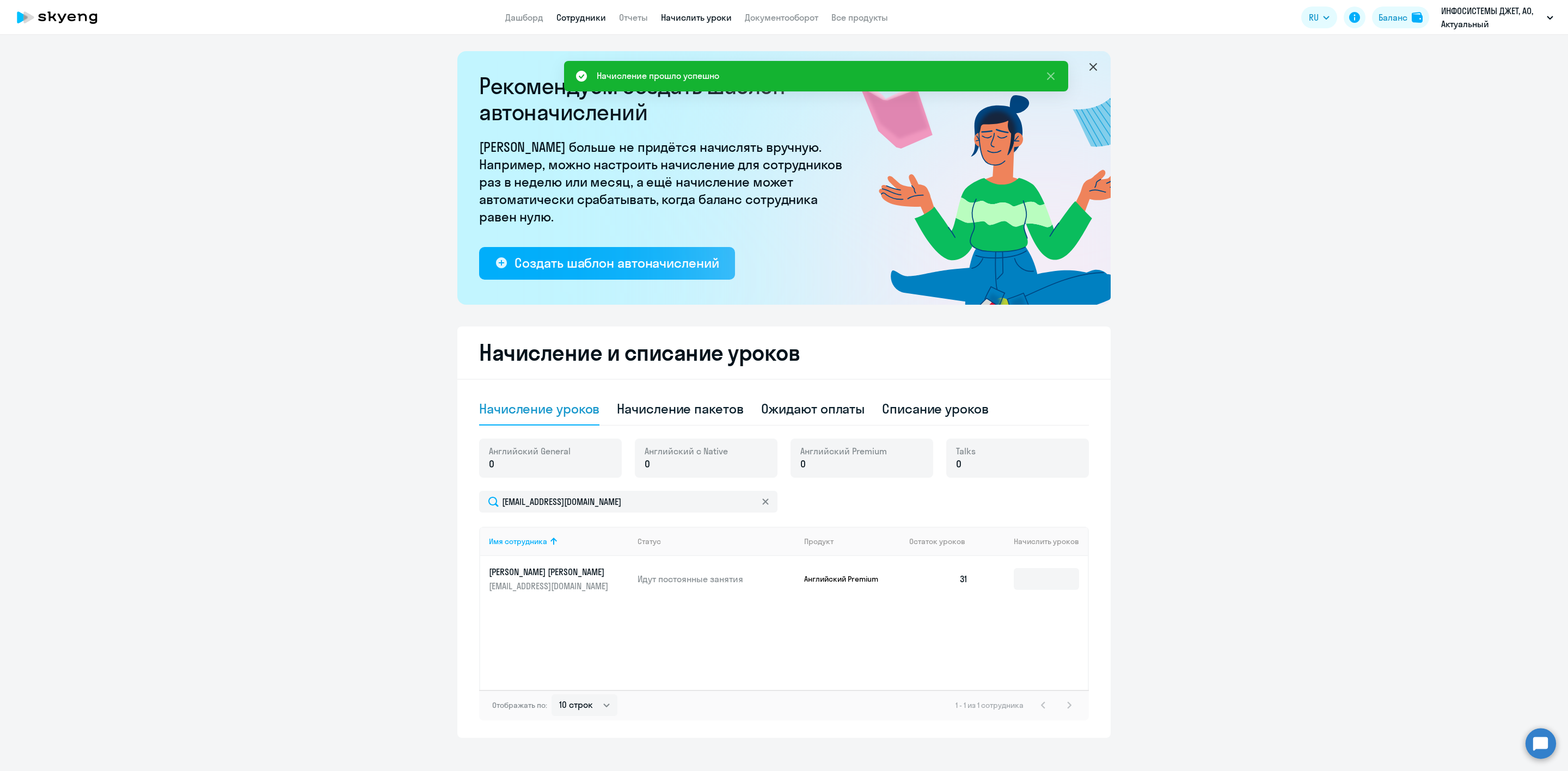
click at [574, 13] on link "Сотрудники" at bounding box center [581, 18] width 49 height 11
select select "30"
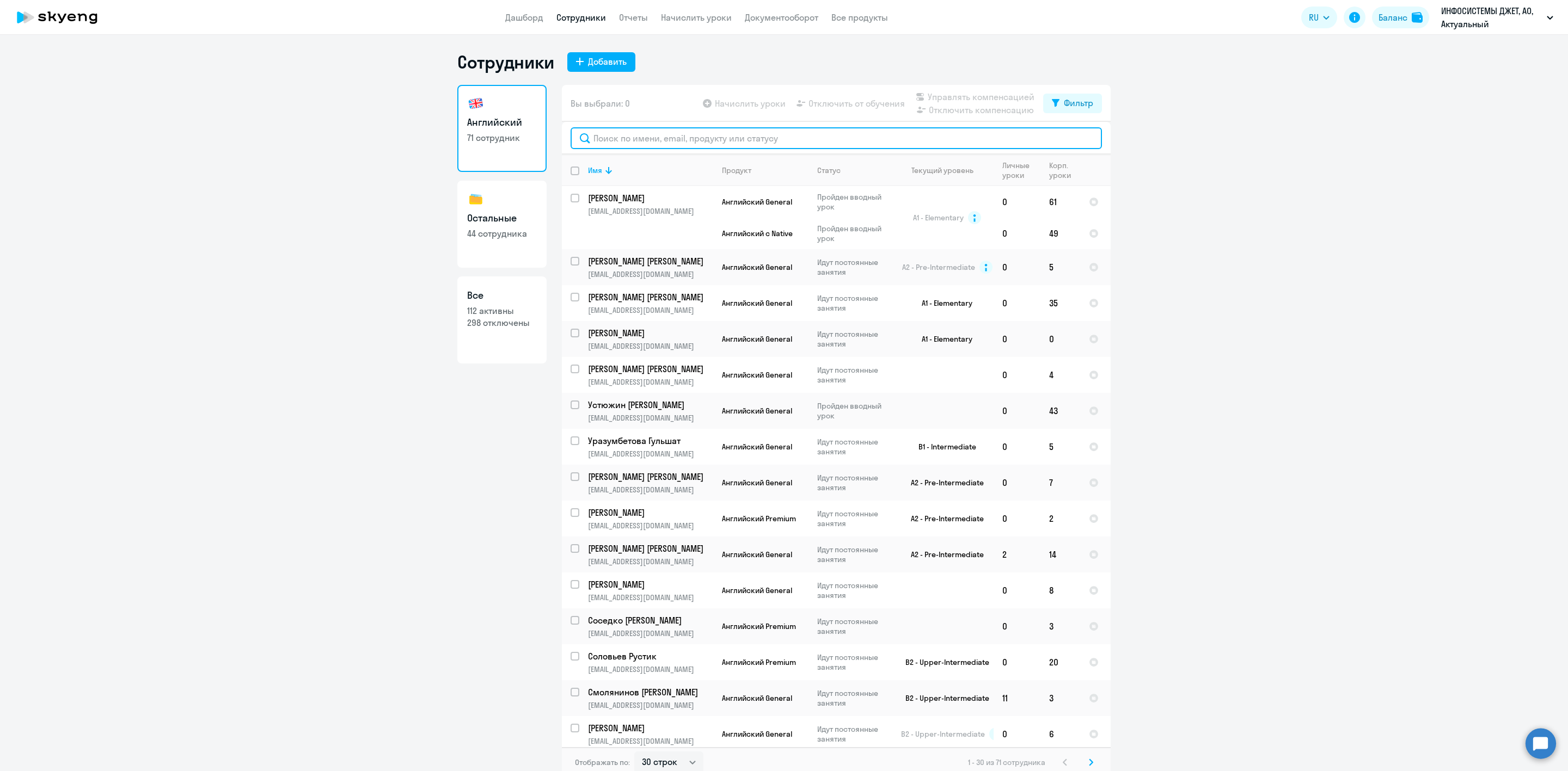
click at [643, 137] on input "text" at bounding box center [836, 138] width 531 height 22
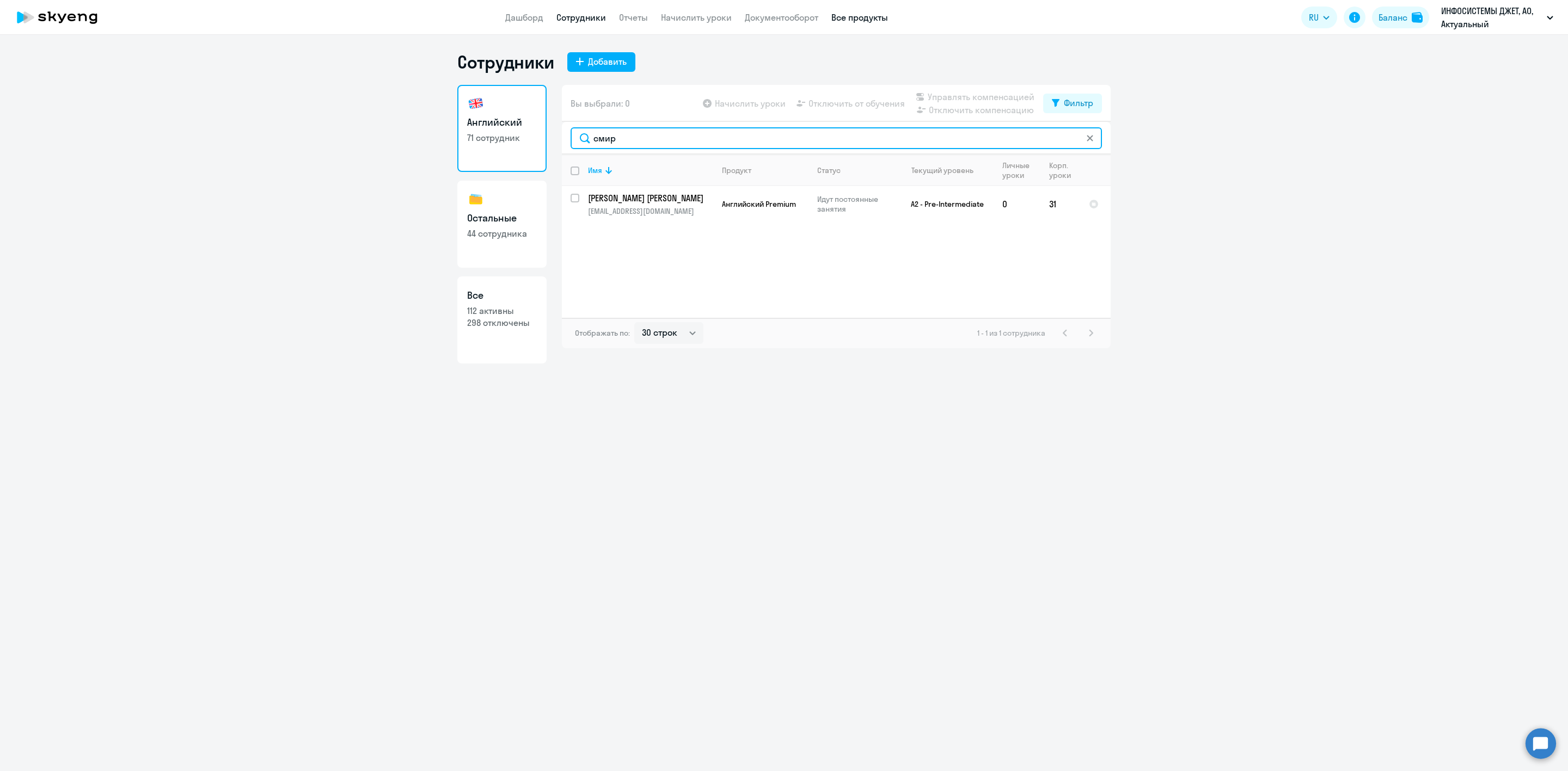
type input "смир"
click at [864, 13] on link "Все продукты" at bounding box center [859, 18] width 57 height 11
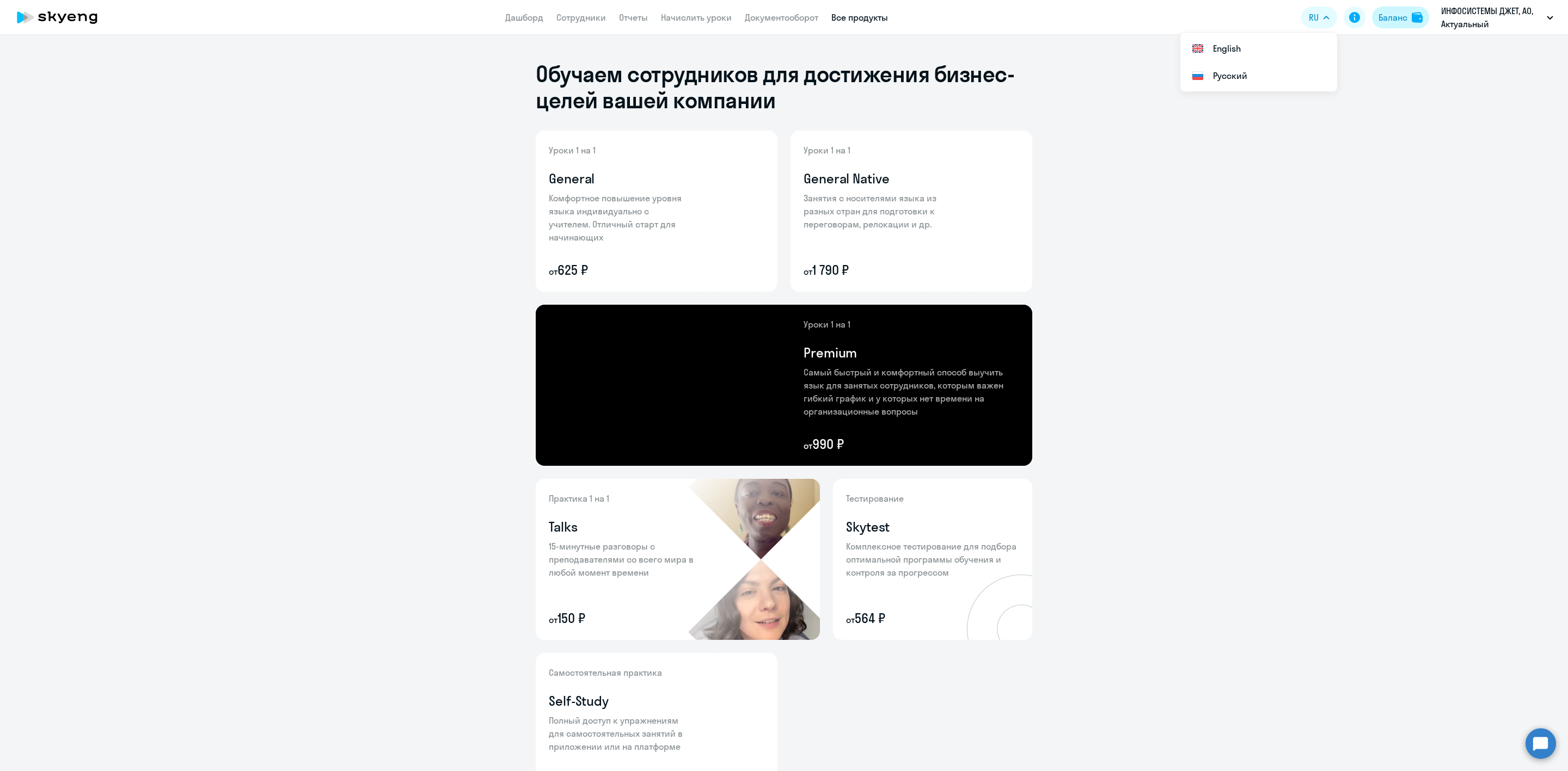
click at [1392, 18] on div "Баланс" at bounding box center [1393, 17] width 29 height 13
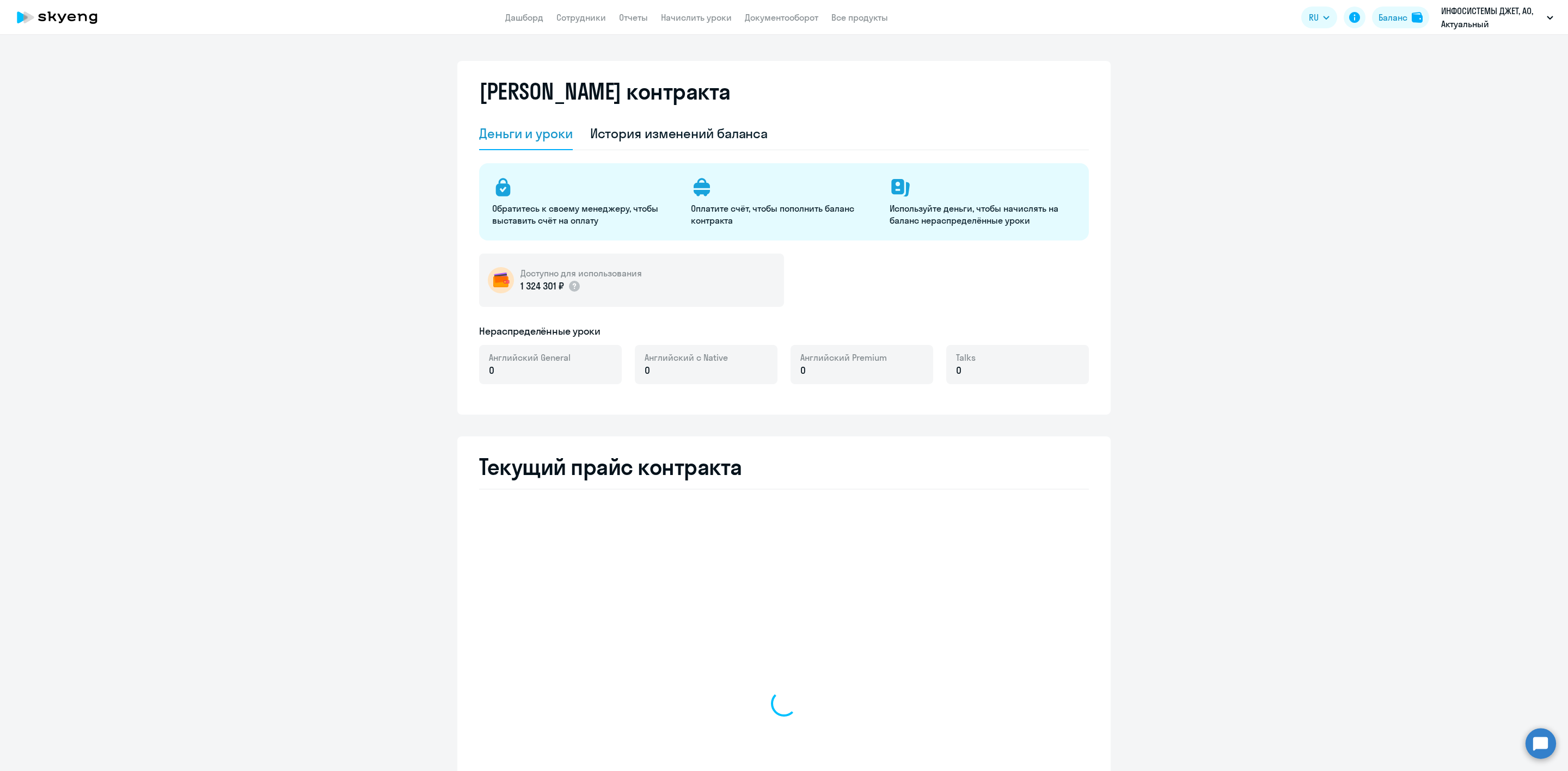
select select "english_adult_not_native_speaker"
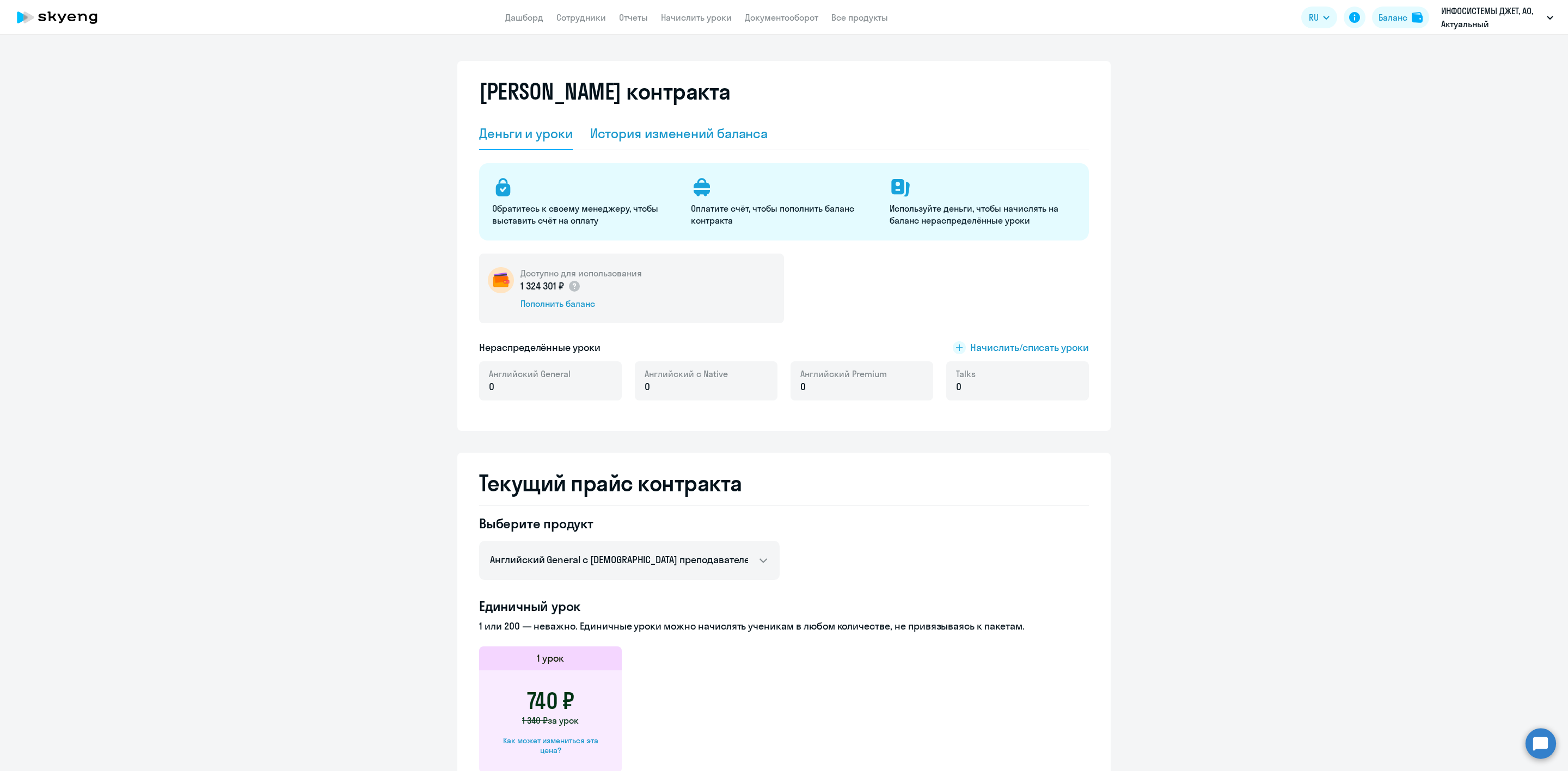
click at [685, 134] on div "История изменений баланса" at bounding box center [679, 133] width 178 height 18
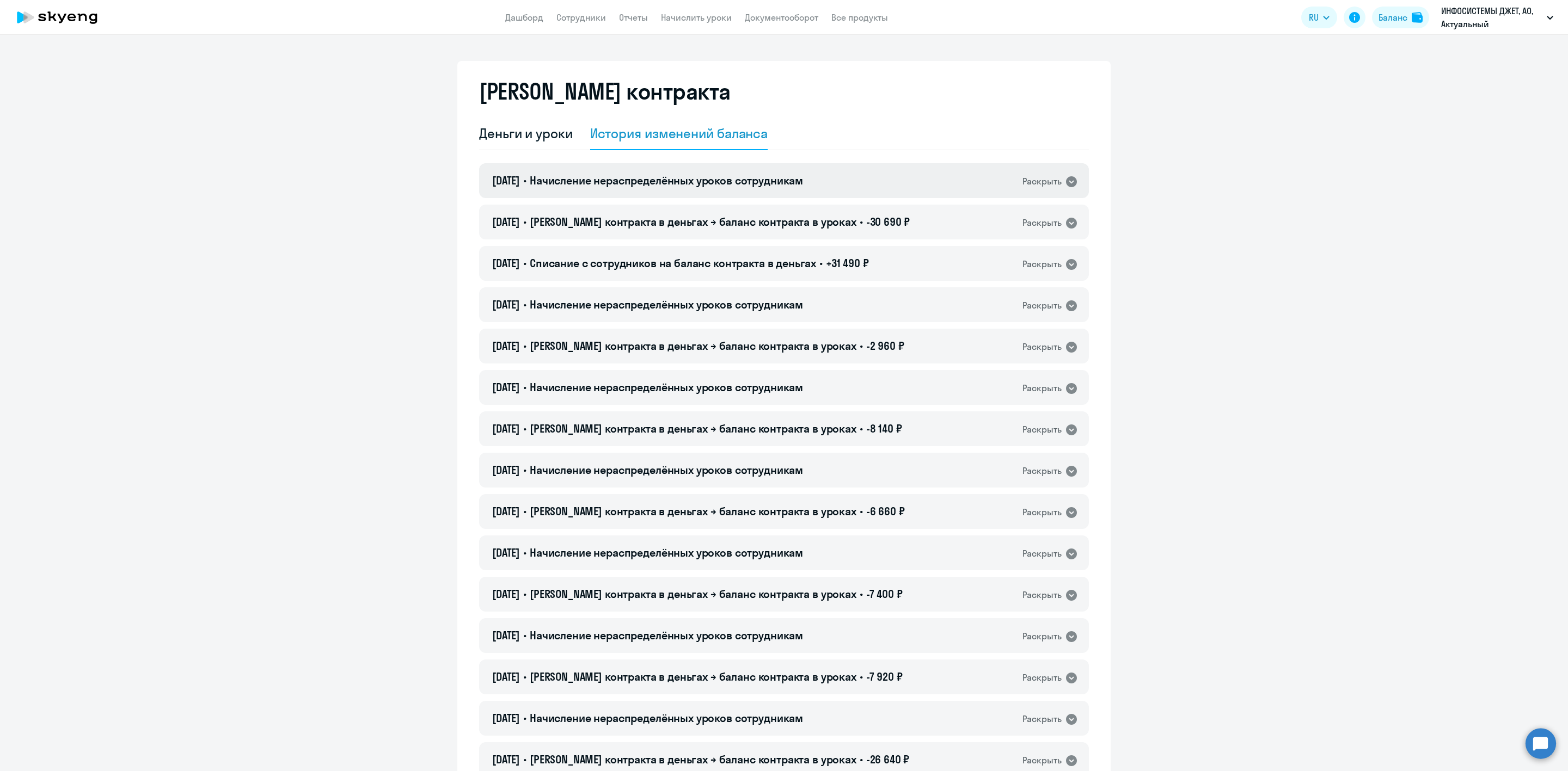
click at [691, 185] on span "Начисление нераспределённых уроков сотрудникам" at bounding box center [666, 180] width 273 height 13
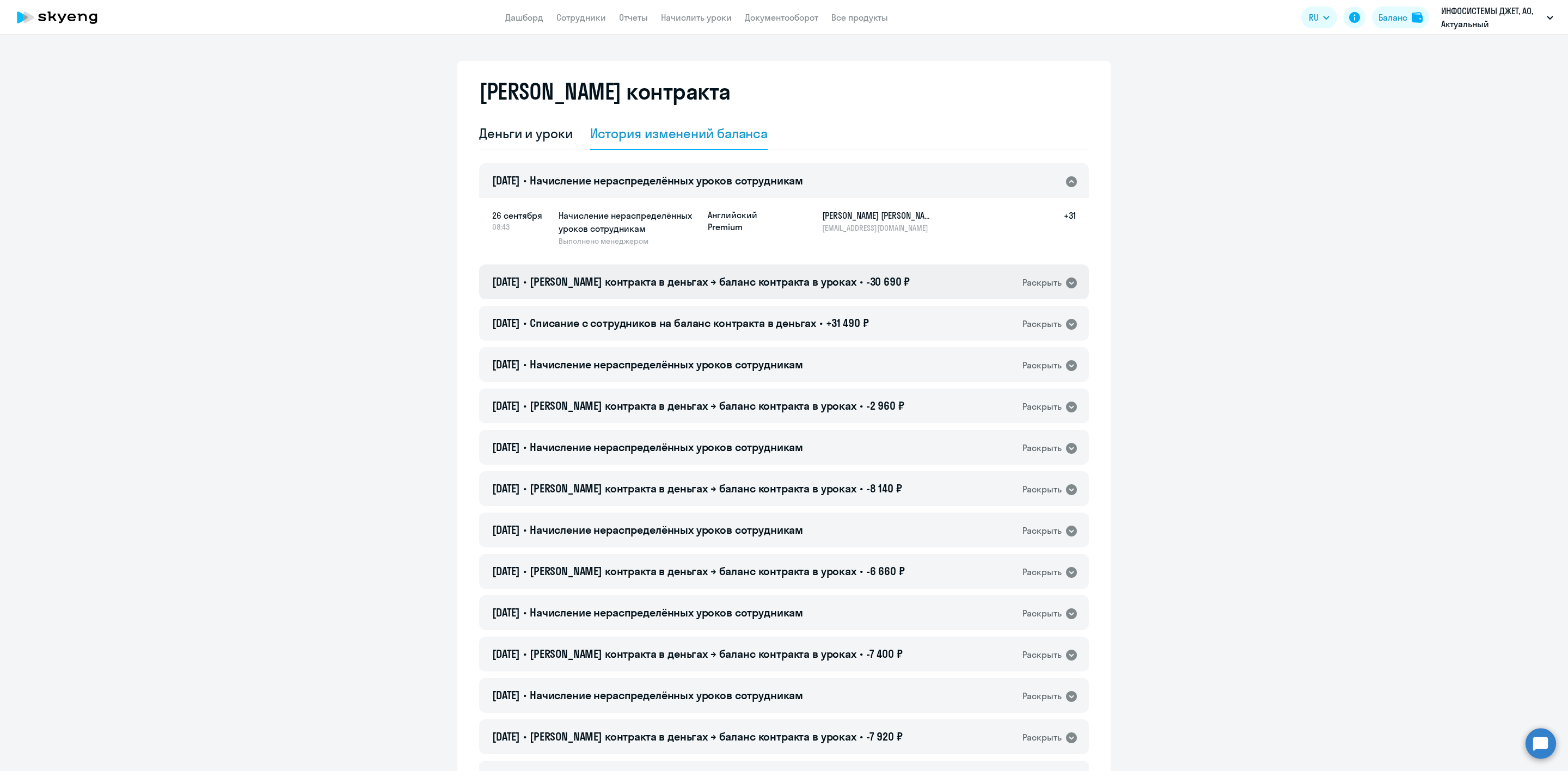
click at [739, 281] on span "[PERSON_NAME] контракта в деньгах → баланс контракта в уроках" at bounding box center [693, 282] width 327 height 13
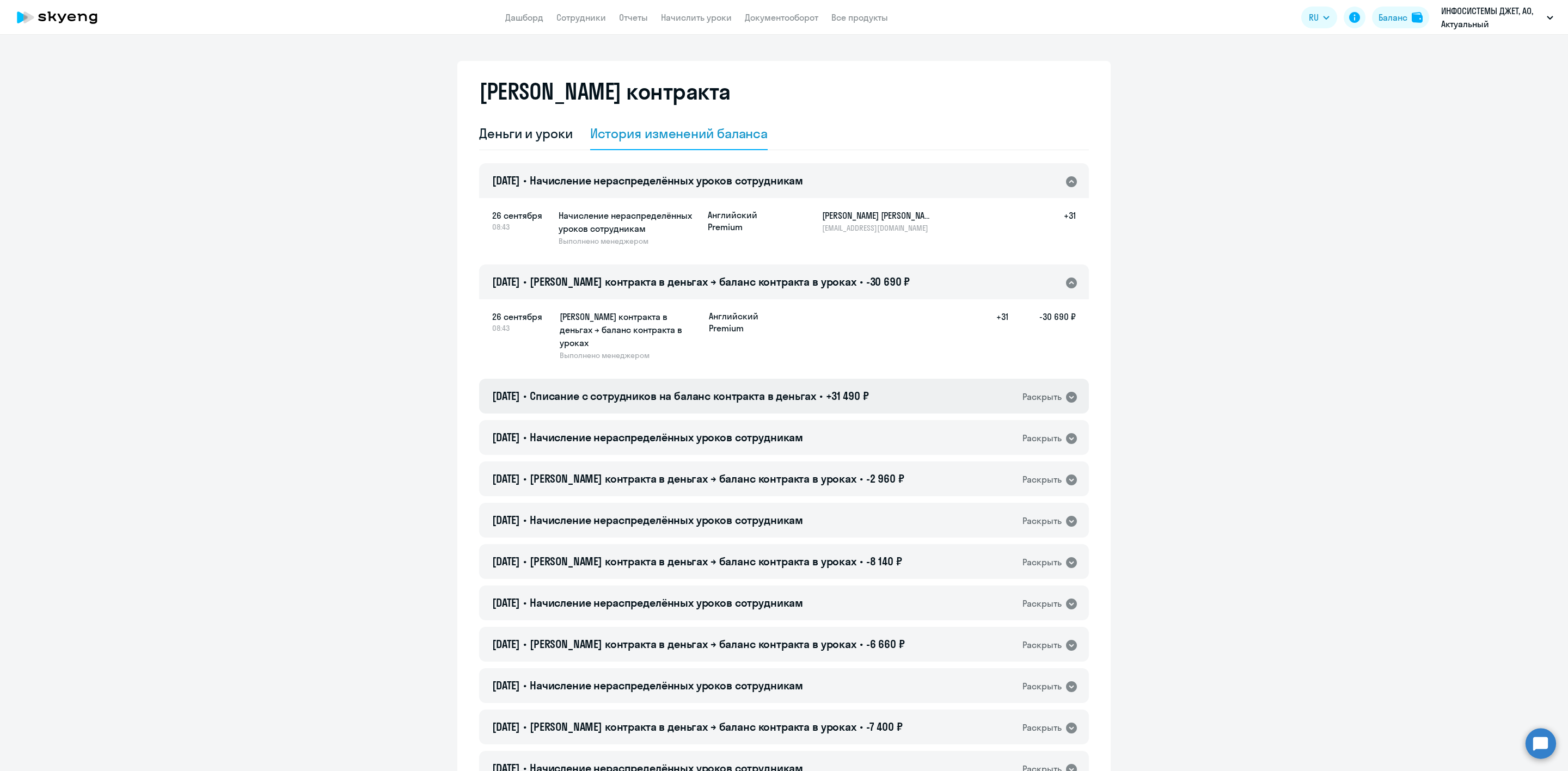
click at [758, 389] on span "Списание с сотрудников на баланс контракта в деньгах" at bounding box center [673, 396] width 286 height 13
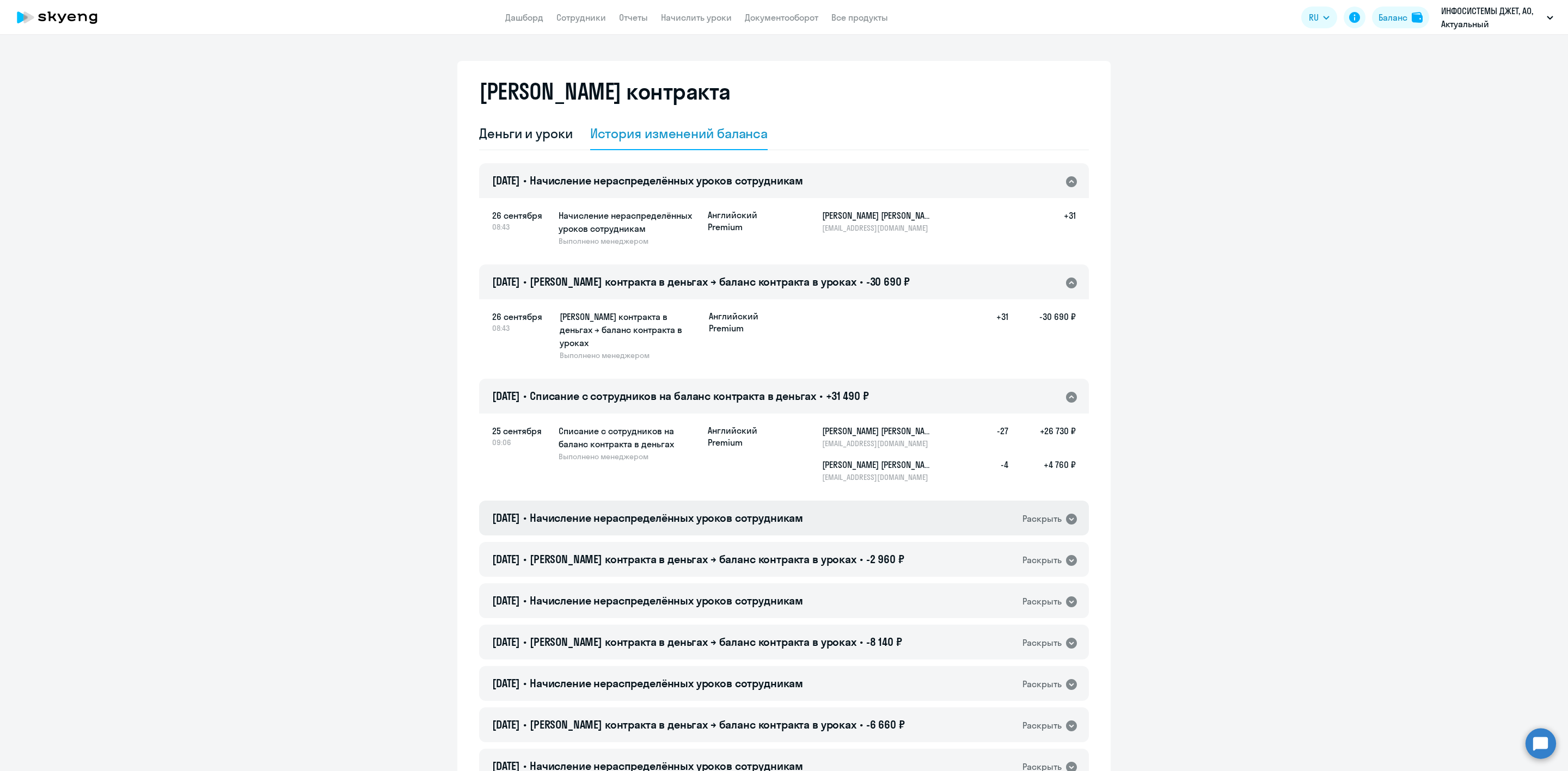
click at [861, 501] on div "[DATE] • Начисление нераспределённых уроков сотрудникам Раскрыть" at bounding box center [784, 518] width 610 height 35
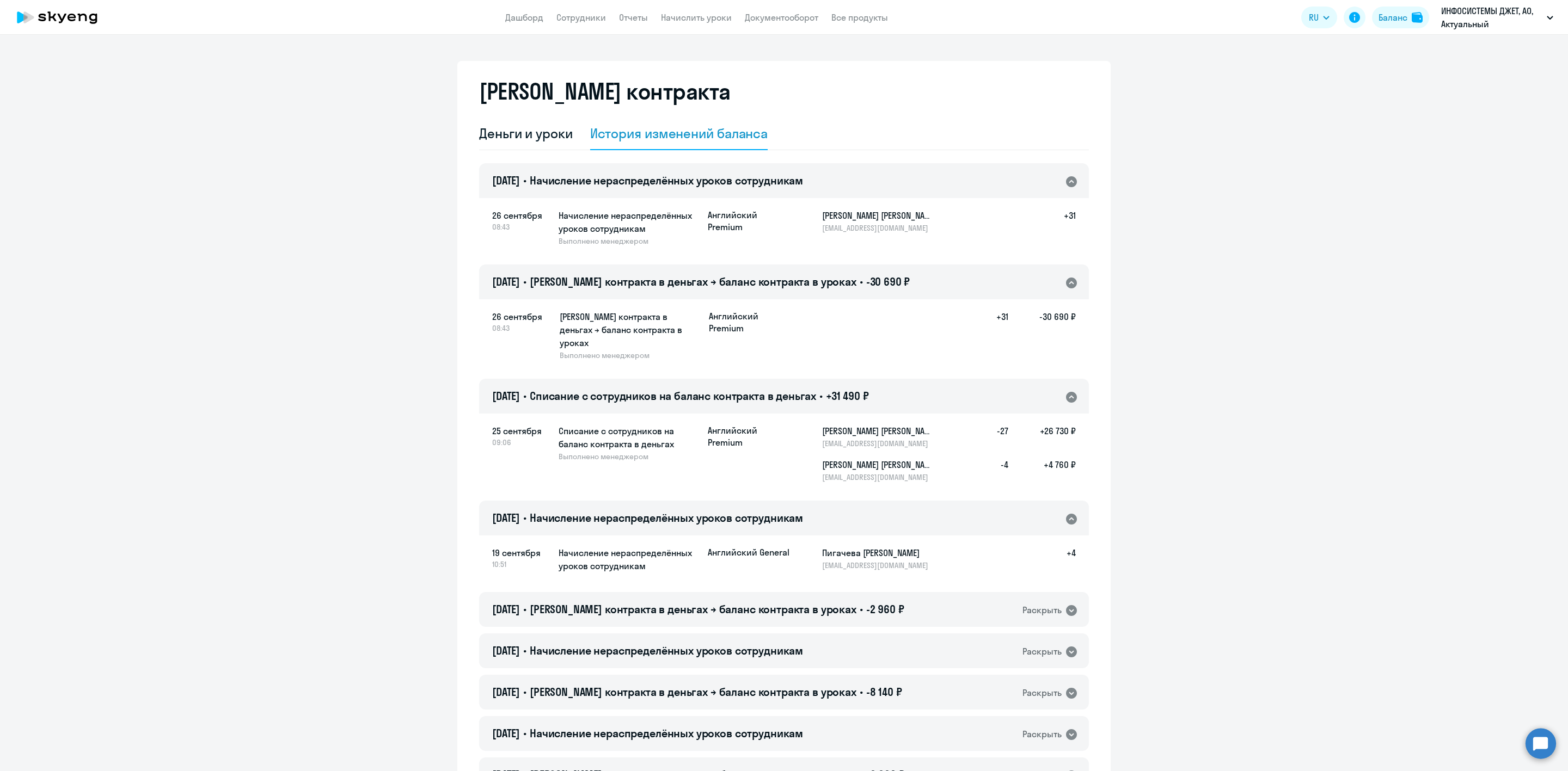
click at [861, 501] on div "[DATE] • Начисление нераспределённых уроков сотрудникам Раскрыть" at bounding box center [784, 518] width 610 height 35
